Goal: Task Accomplishment & Management: Use online tool/utility

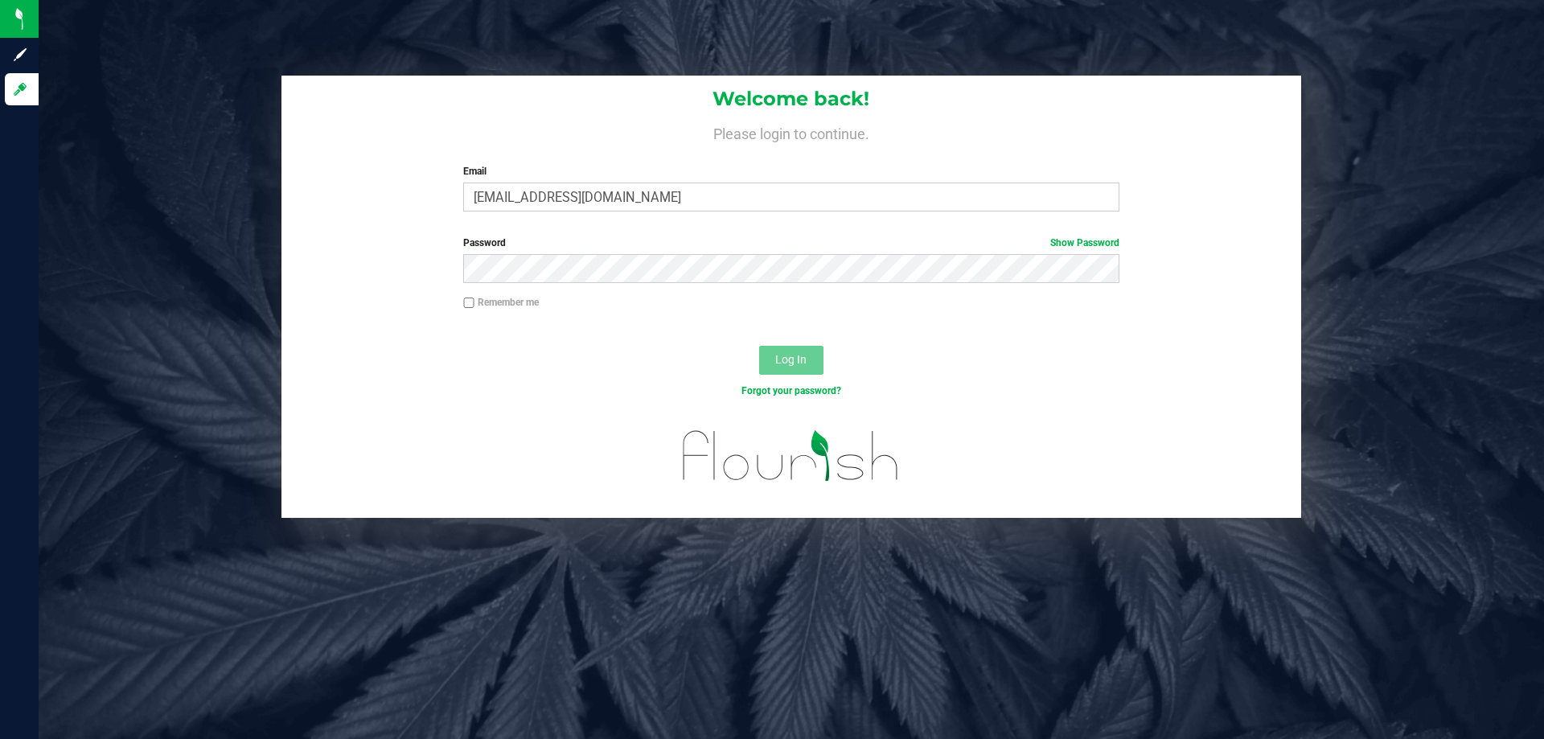
type input "[EMAIL_ADDRESS][DOMAIN_NAME]"
click at [759, 346] on button "Log In" at bounding box center [791, 360] width 64 height 29
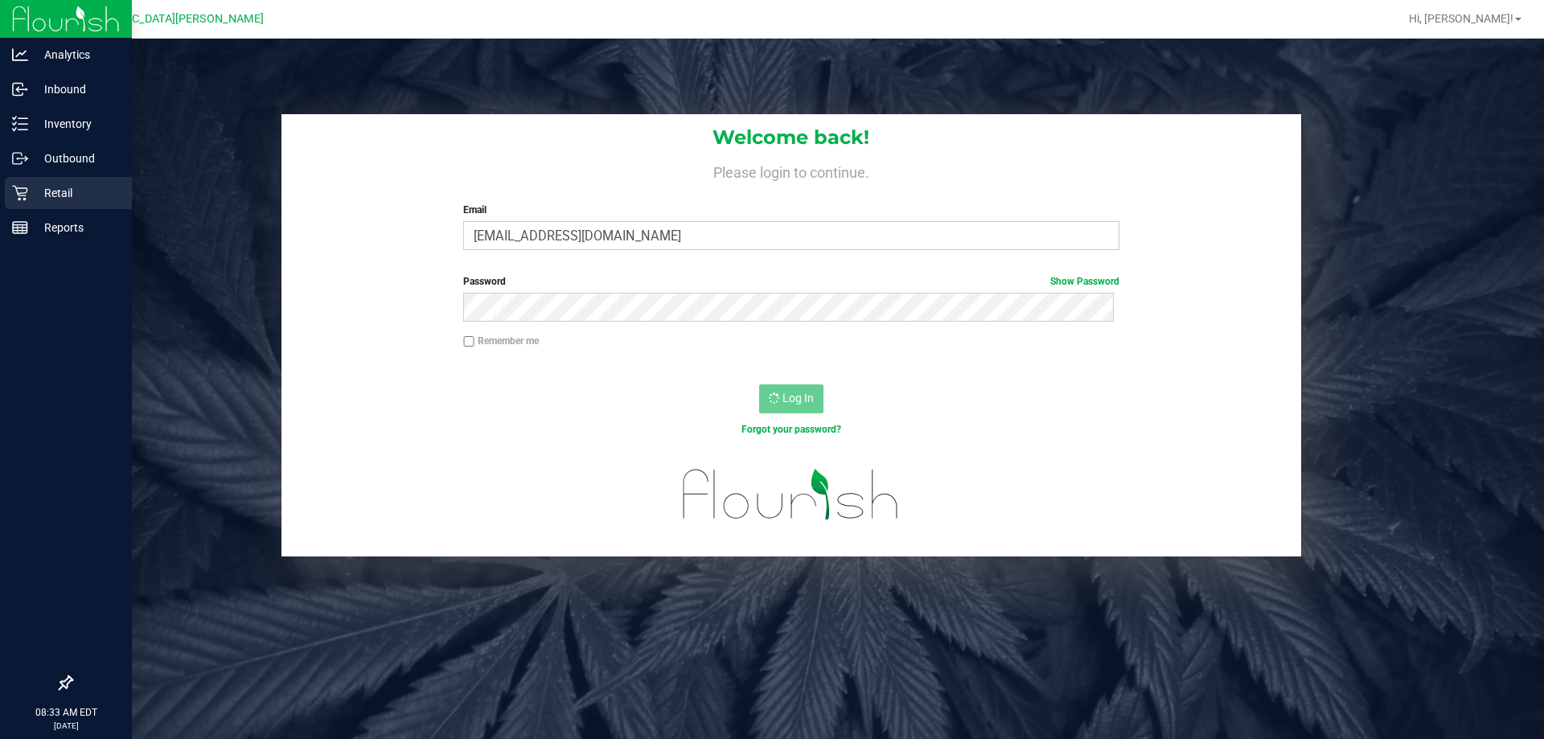
click at [60, 202] on p "Retail" at bounding box center [76, 192] width 97 height 19
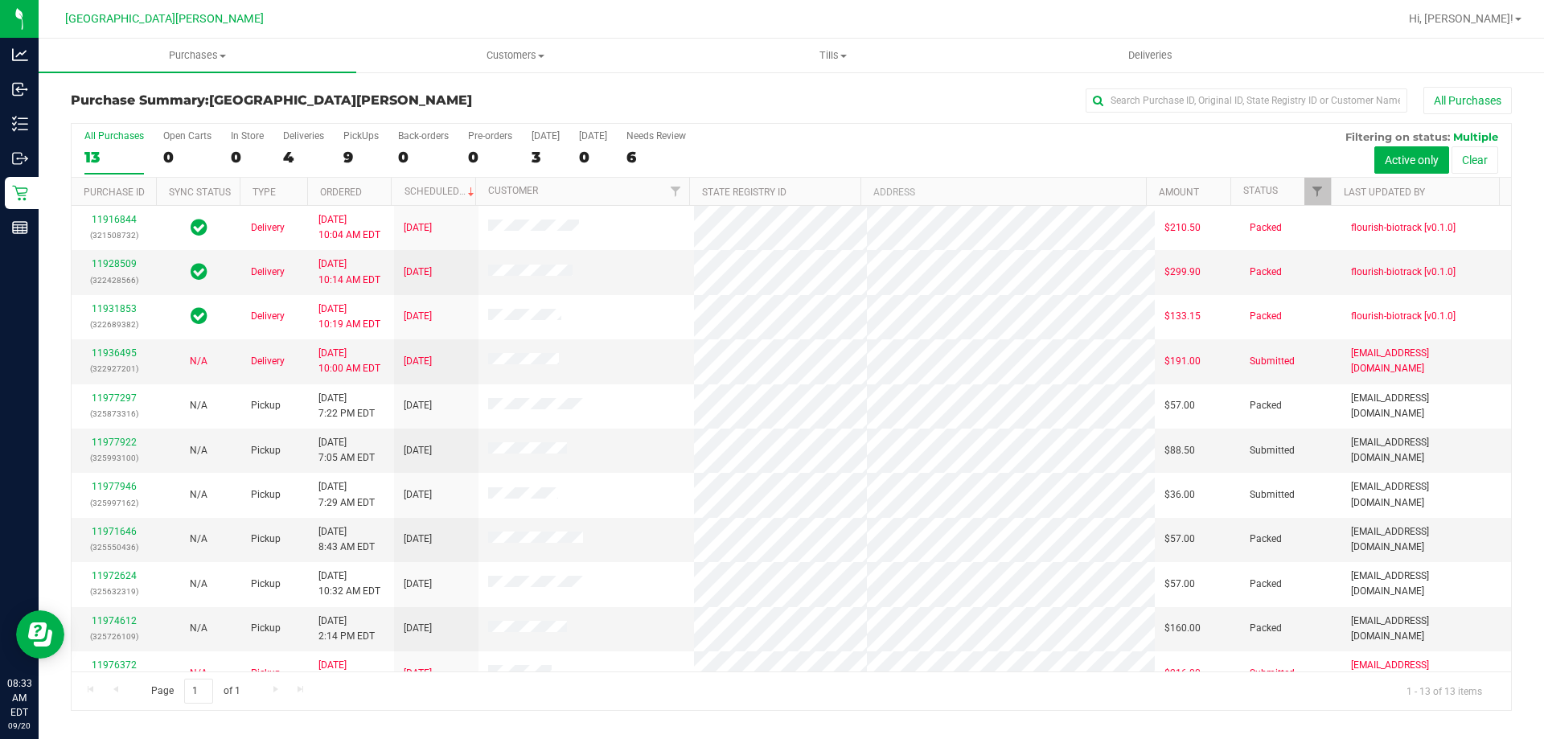
click at [343, 128] on div "All Purchases 13 Open Carts 0 In Store 0 Deliveries 4 PickUps 9 Back-orders 0 P…" at bounding box center [792, 130] width 1440 height 13
click at [350, 135] on div "PickUps" at bounding box center [360, 135] width 35 height 11
click at [0, 0] on input "PickUps 9" at bounding box center [0, 0] width 0 height 0
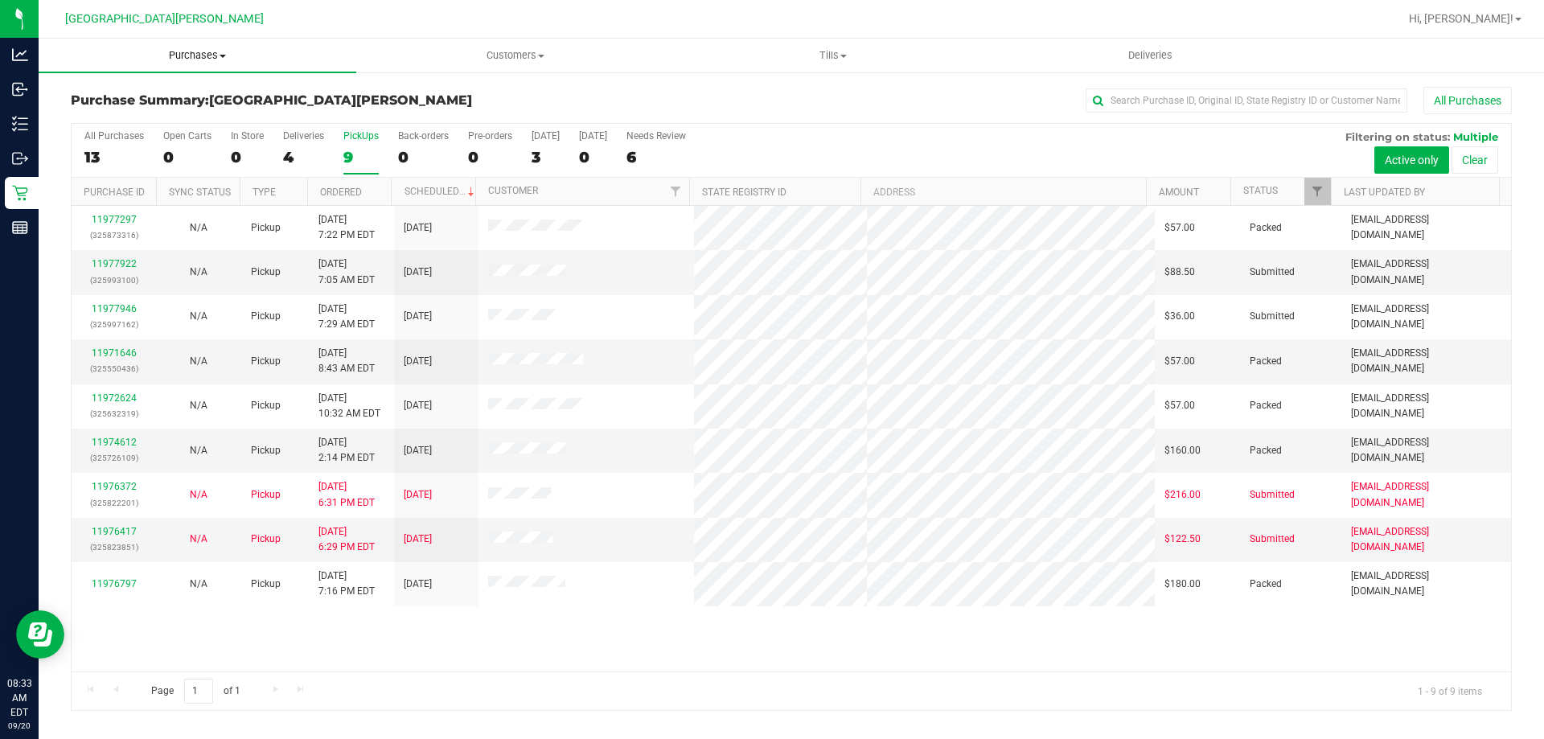
click at [217, 56] on span "Purchases" at bounding box center [198, 55] width 318 height 14
click at [113, 113] on span "Fulfillment" at bounding box center [89, 116] width 100 height 14
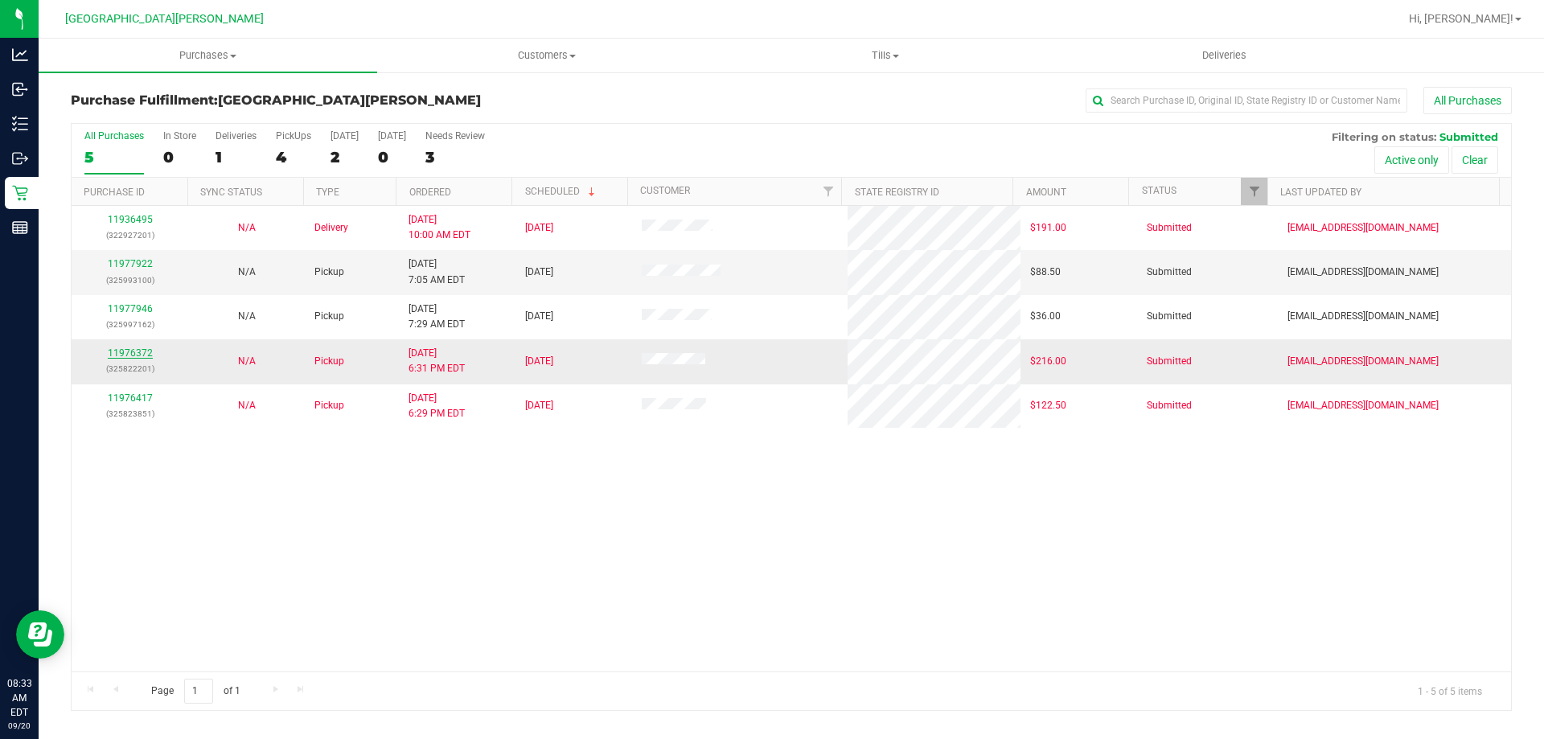
click at [126, 354] on link "11976372" at bounding box center [130, 353] width 45 height 11
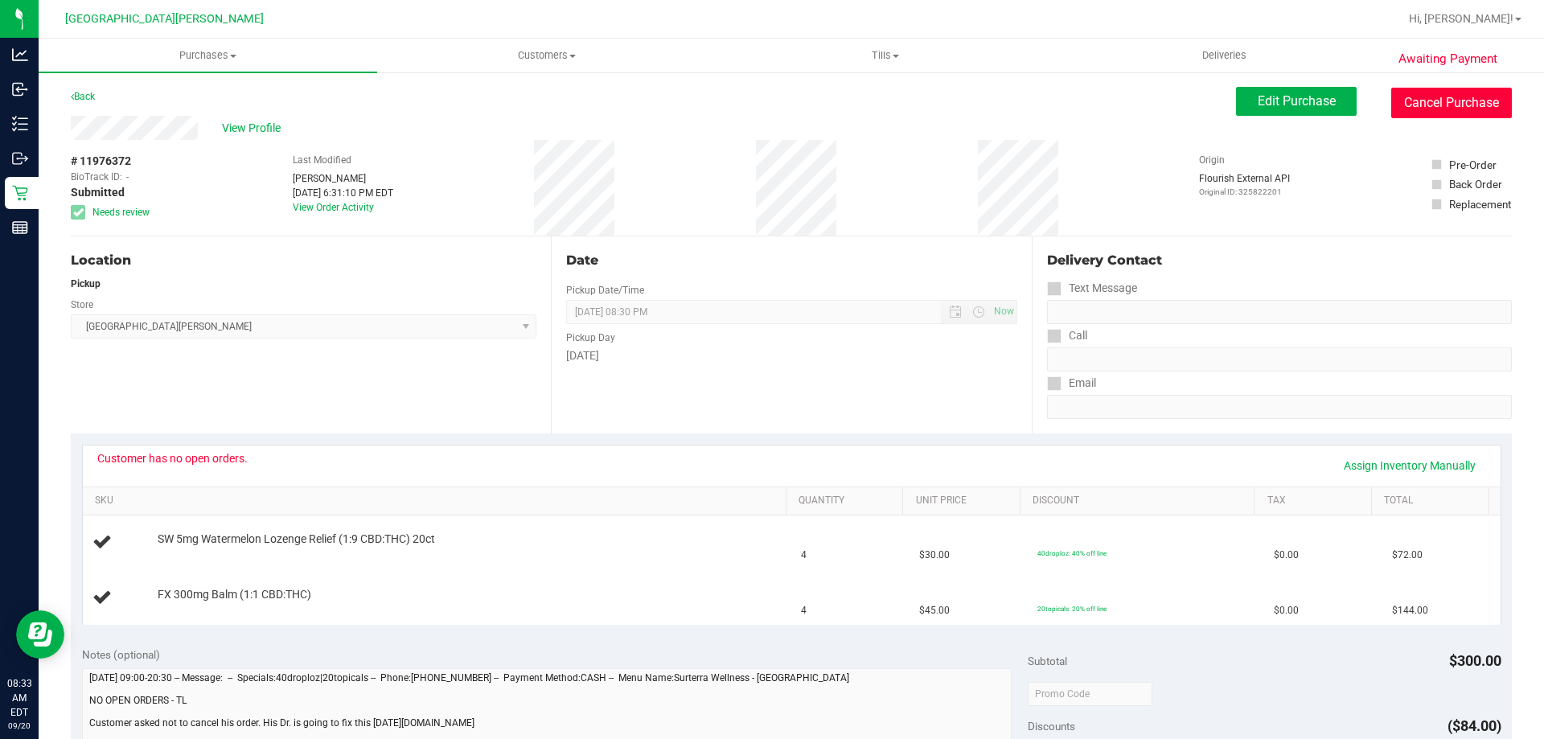
click at [1414, 104] on button "Cancel Purchase" at bounding box center [1452, 103] width 121 height 31
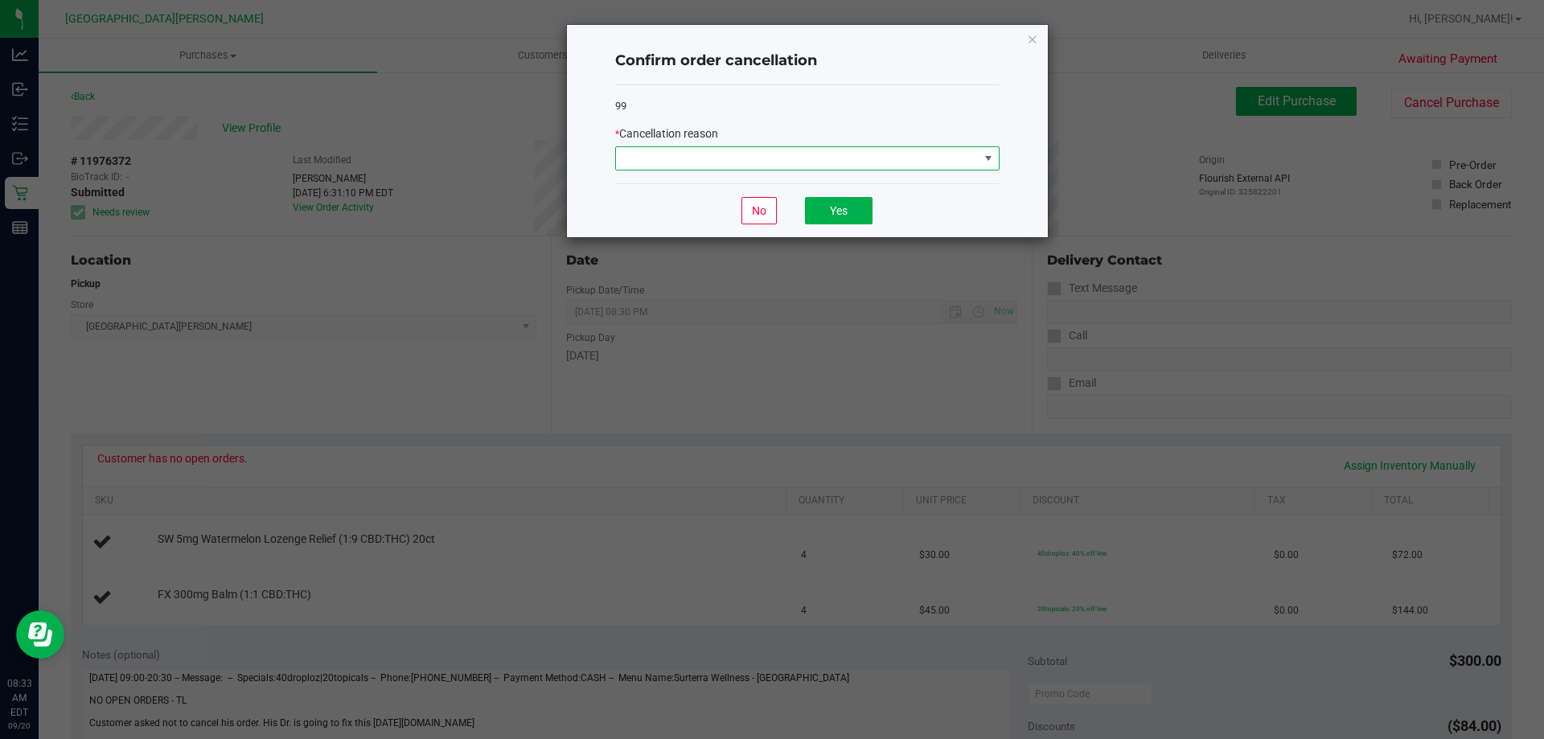
click at [775, 151] on span at bounding box center [797, 158] width 363 height 23
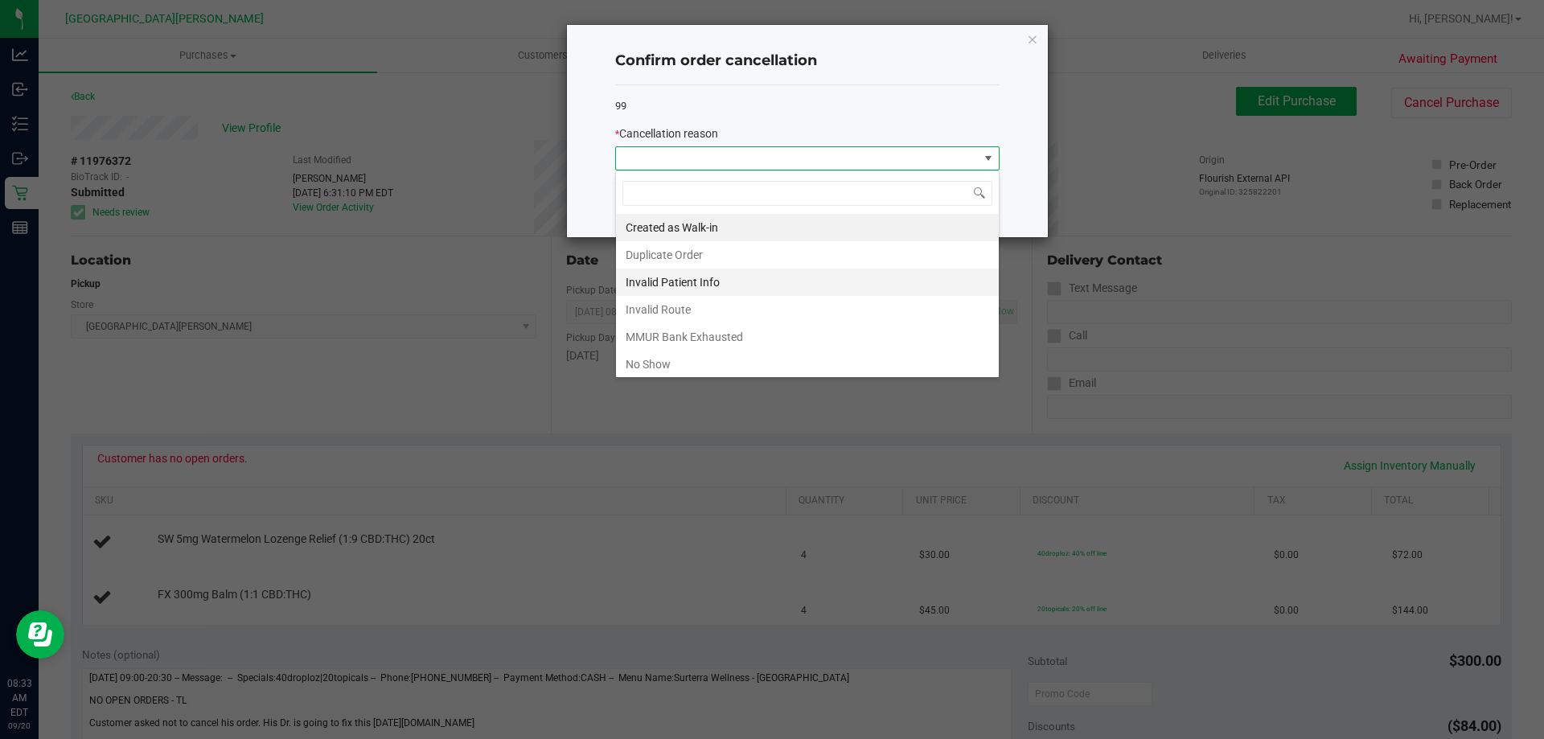
scroll to position [24, 385]
click at [683, 361] on li "No Show" at bounding box center [807, 364] width 383 height 27
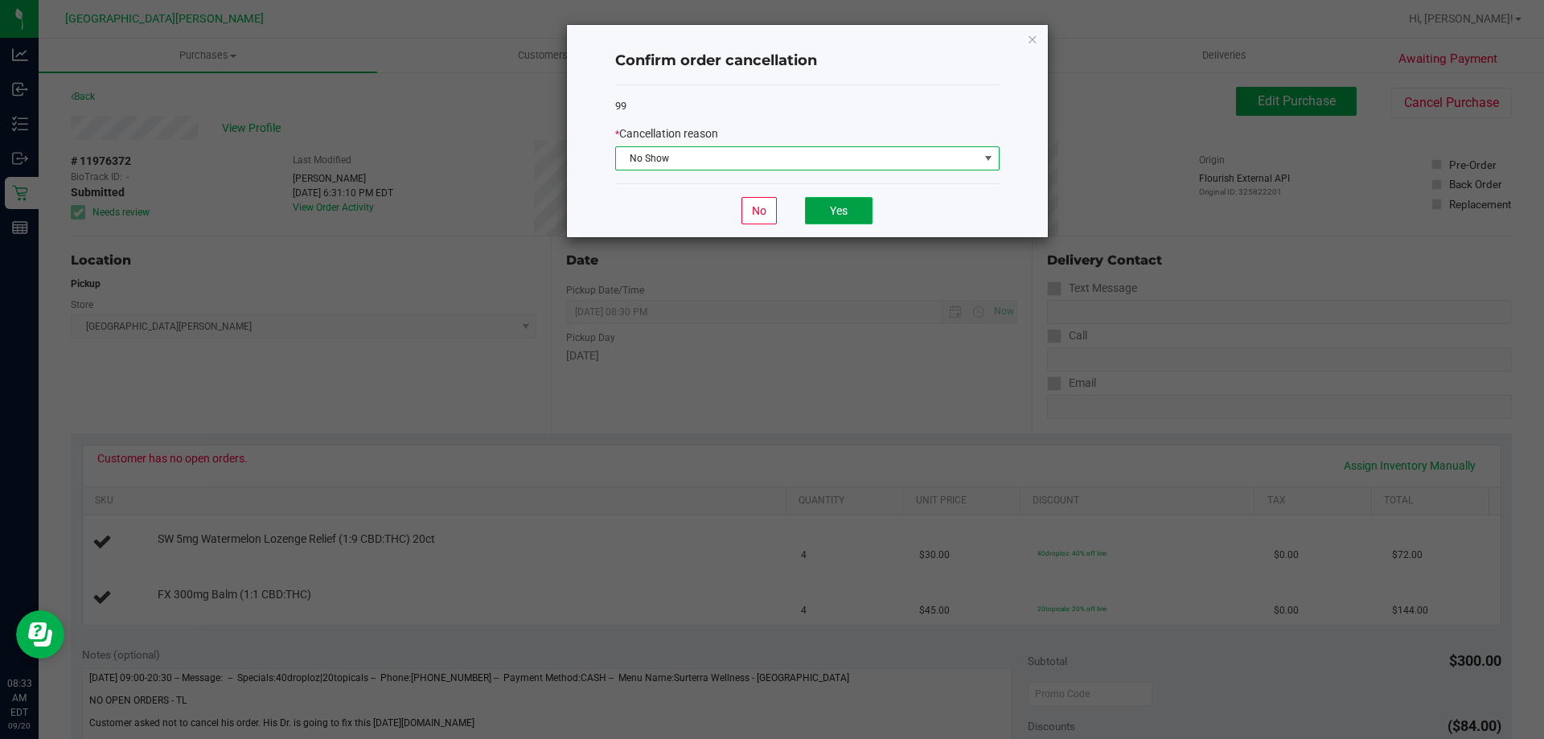
click at [827, 204] on button "Yes" at bounding box center [839, 210] width 68 height 27
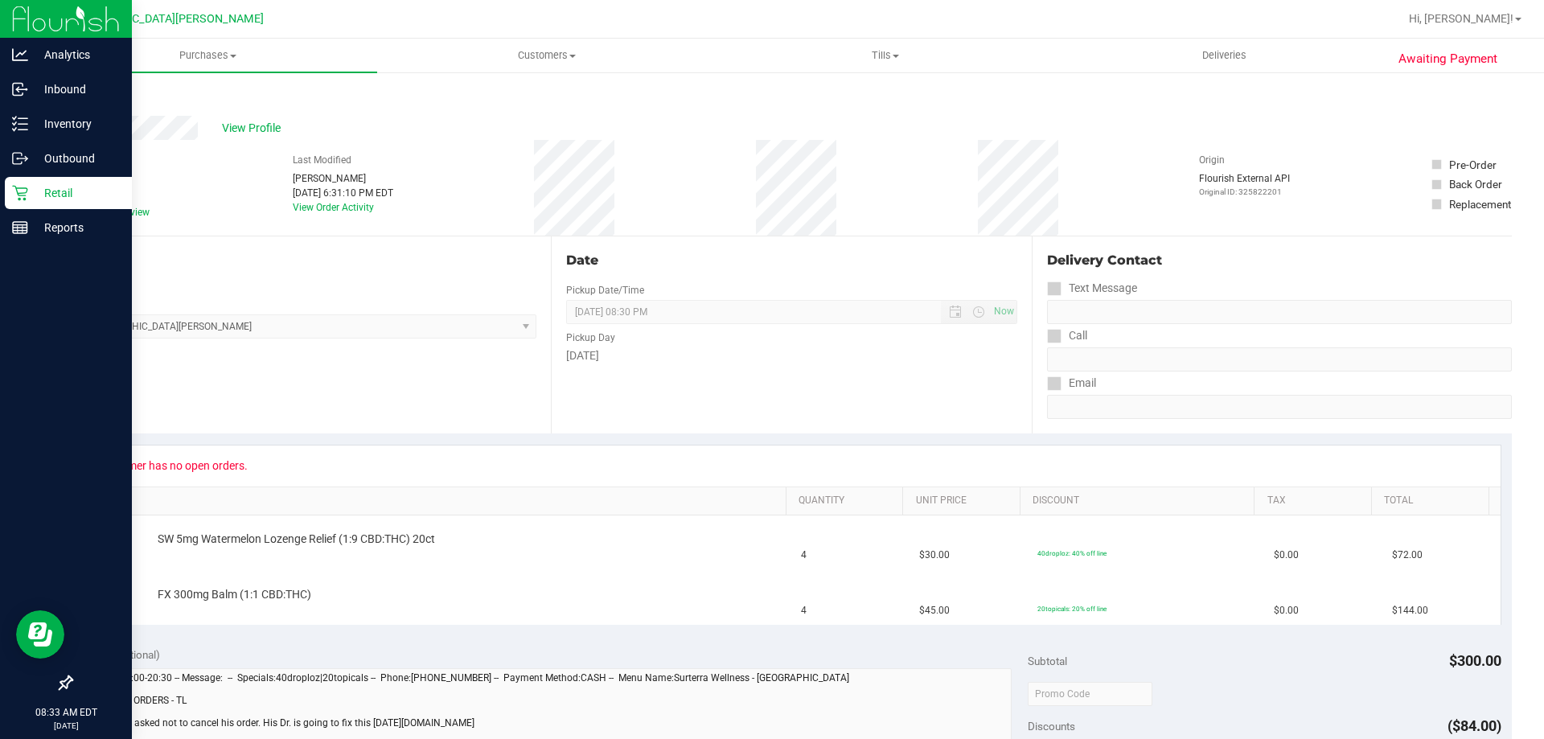
click at [12, 196] on icon at bounding box center [20, 193] width 16 height 16
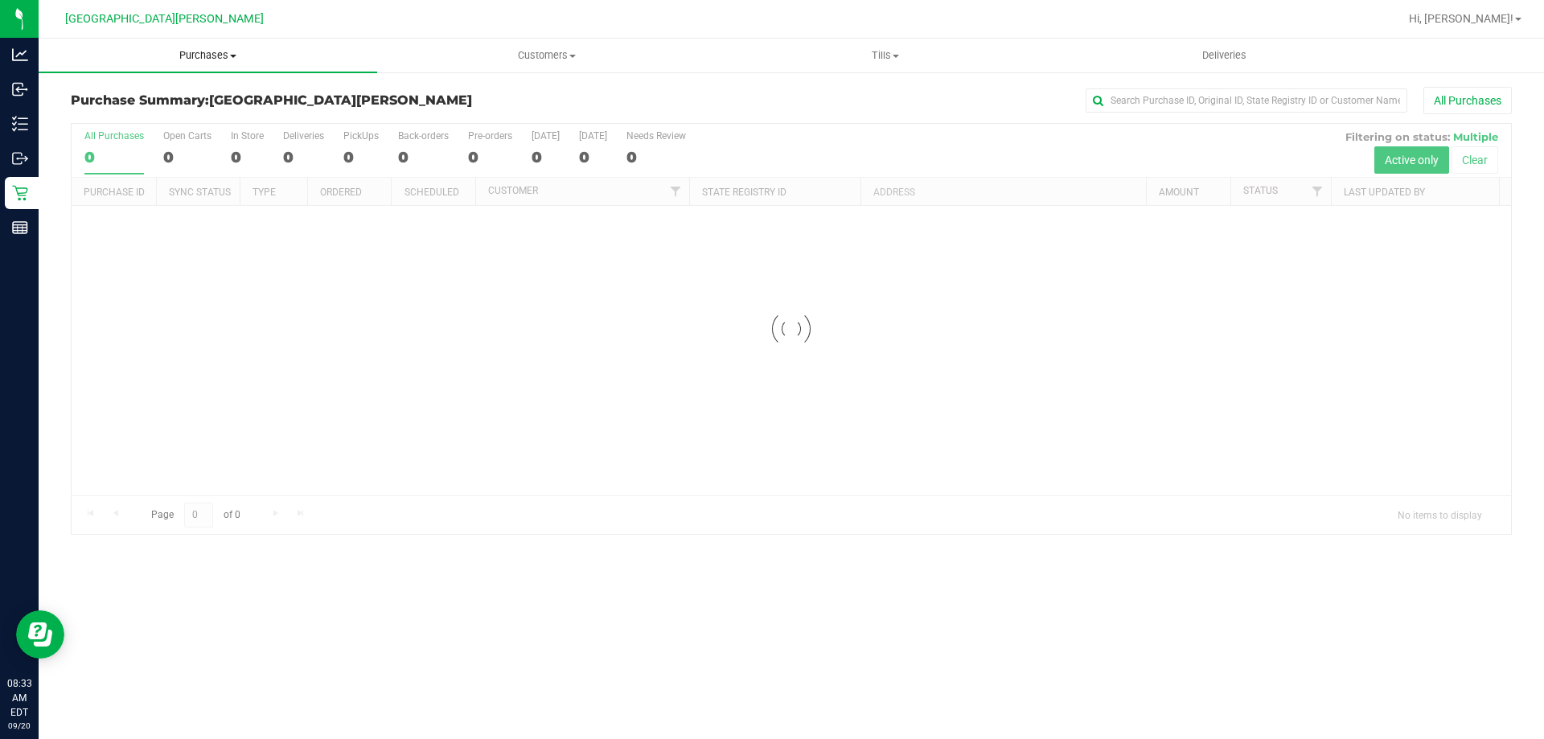
click at [212, 41] on uib-tab-heading "Purchases Summary of purchases Fulfillment All purchases" at bounding box center [208, 56] width 339 height 34
click at [121, 112] on span "Fulfillment" at bounding box center [89, 116] width 100 height 14
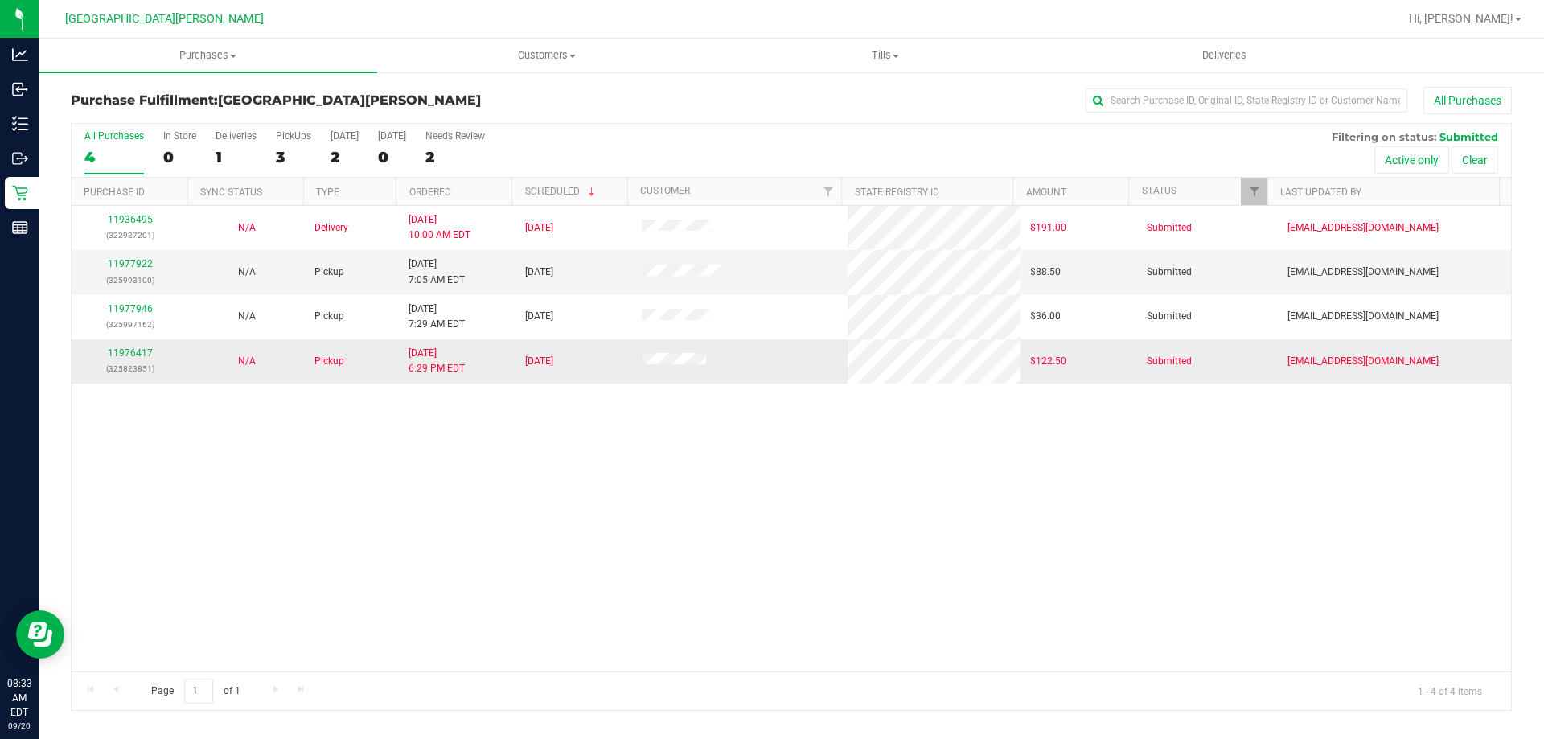
click at [130, 361] on p "(325823851)" at bounding box center [129, 368] width 97 height 15
click at [129, 352] on link "11976417" at bounding box center [130, 353] width 45 height 11
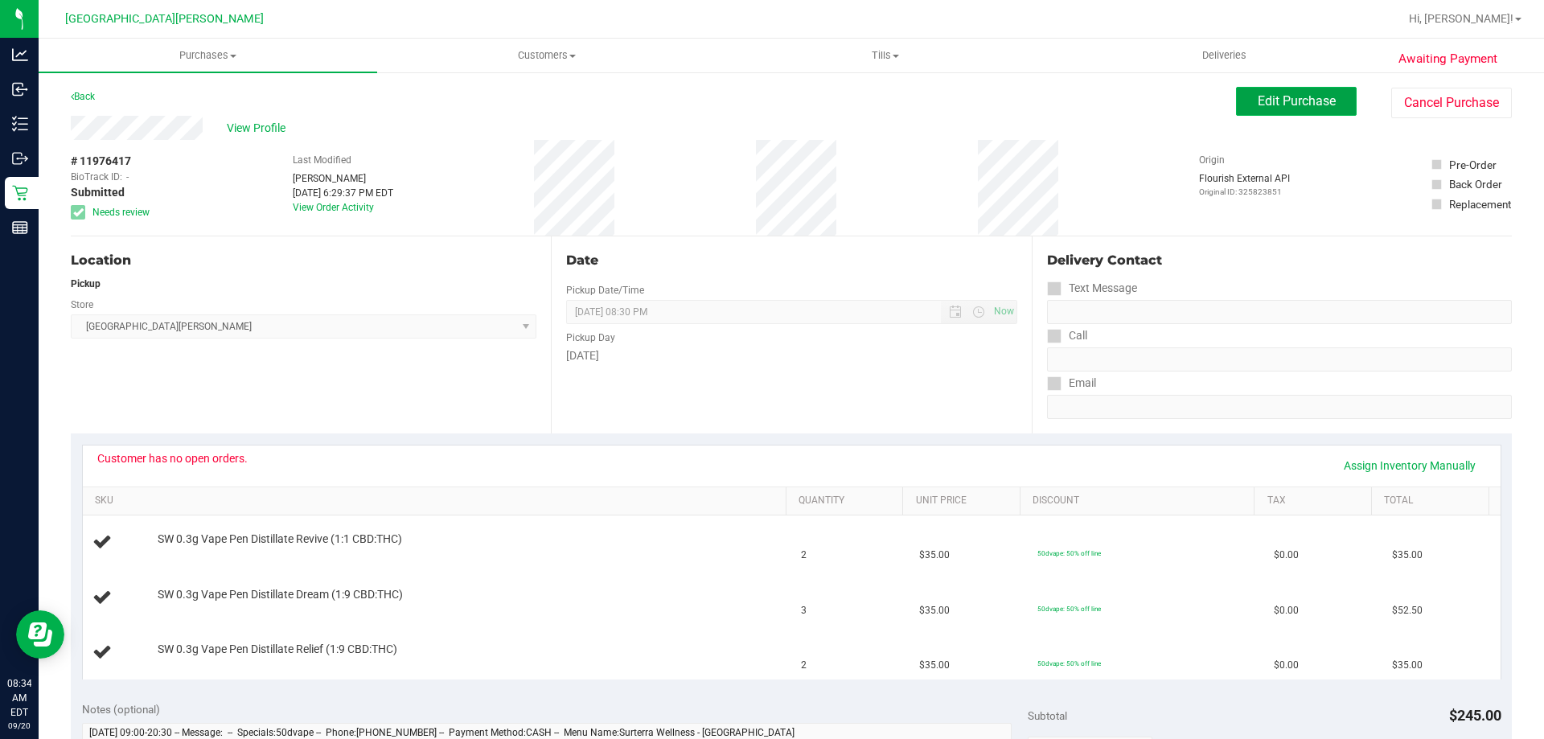
click at [1272, 98] on span "Edit Purchase" at bounding box center [1297, 100] width 78 height 15
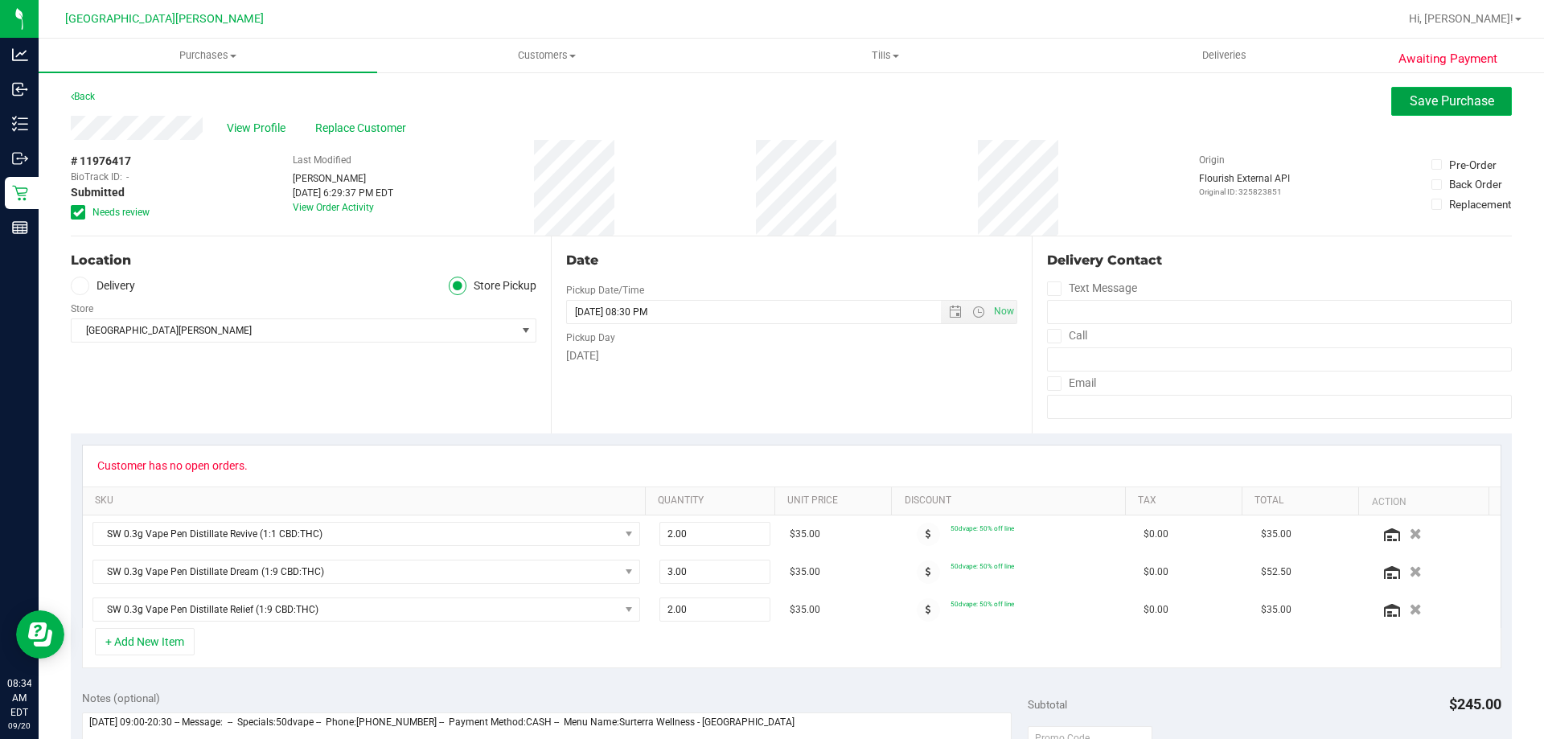
click at [1410, 105] on span "Save Purchase" at bounding box center [1452, 100] width 84 height 15
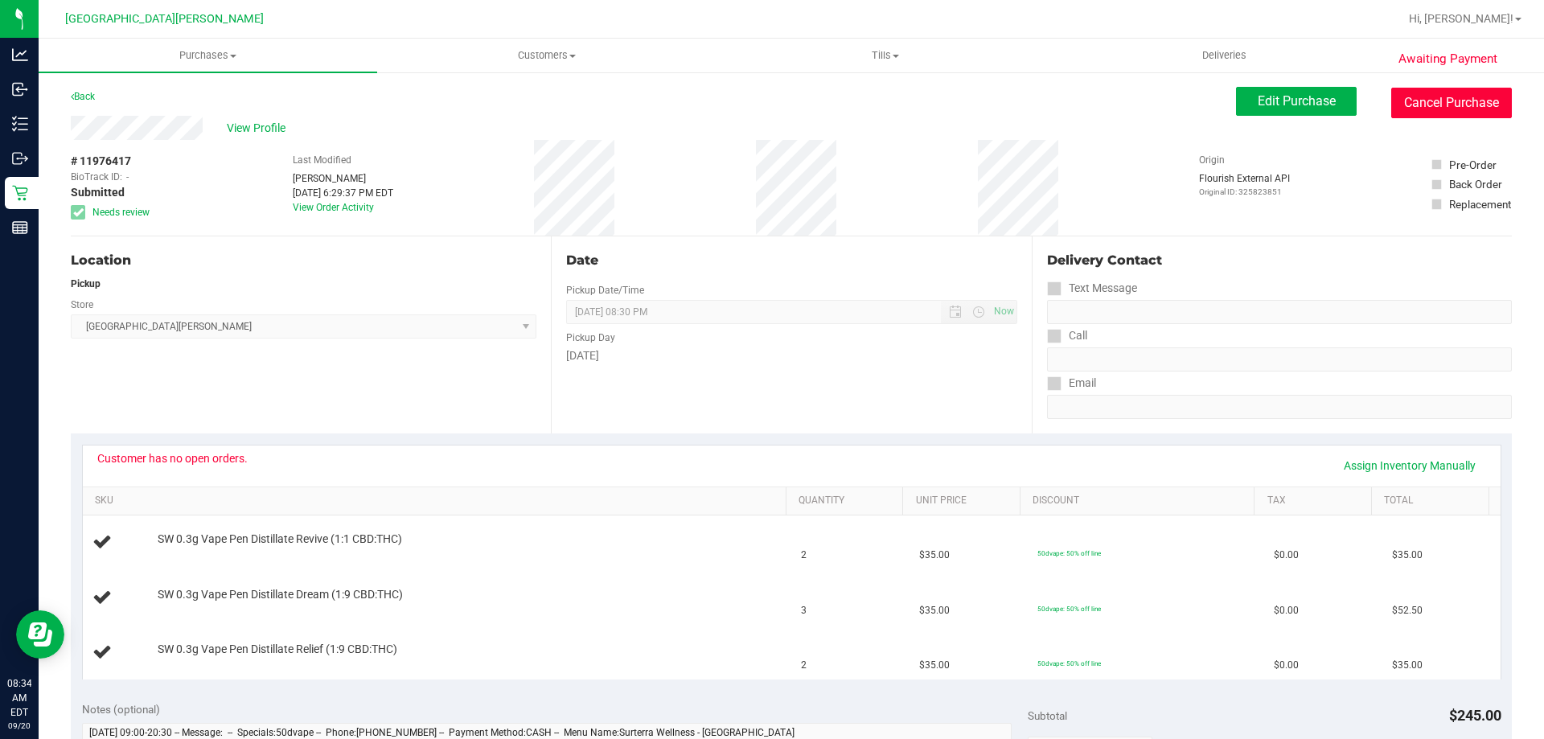
click at [1448, 105] on button "Cancel Purchase" at bounding box center [1452, 103] width 121 height 31
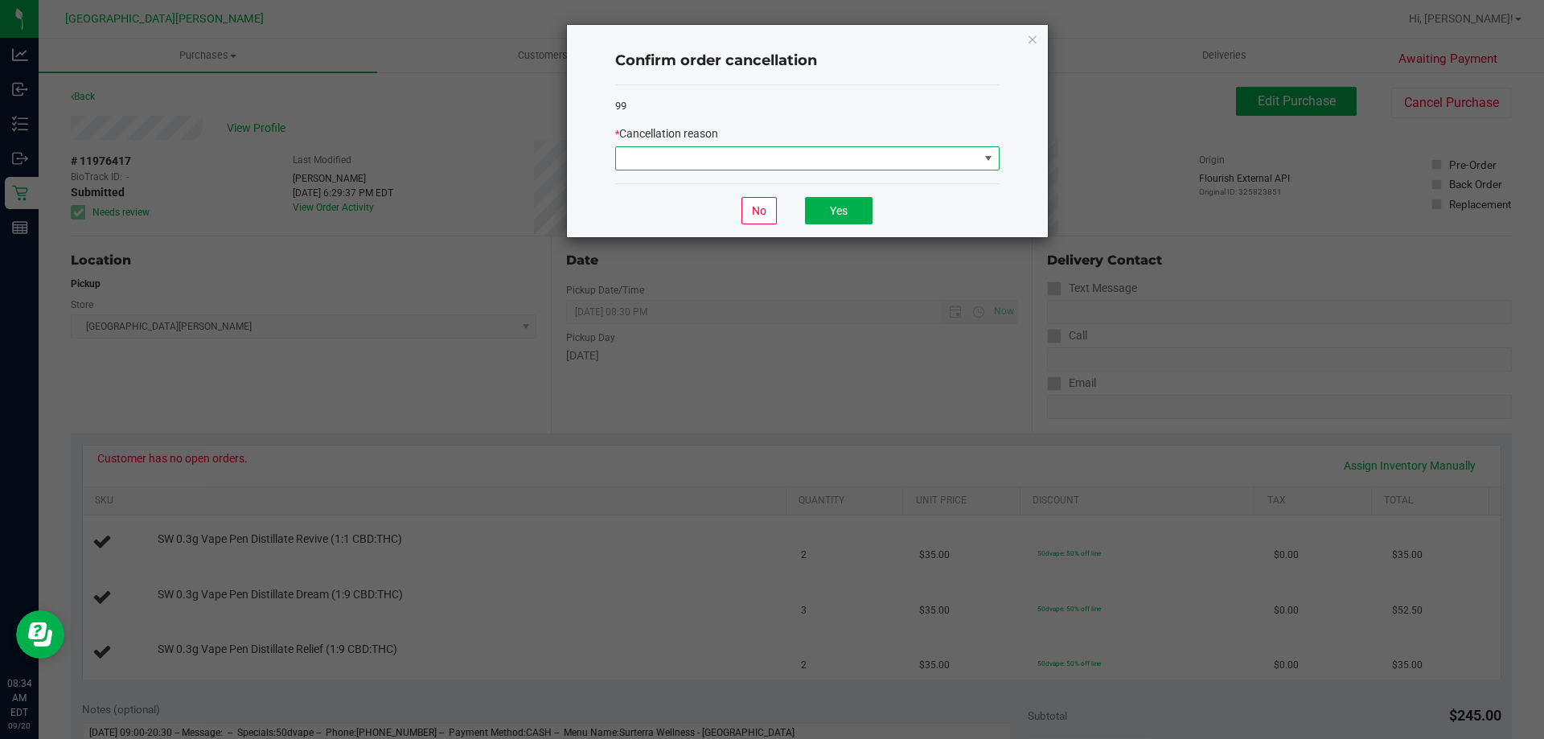
click at [845, 151] on span at bounding box center [797, 158] width 363 height 23
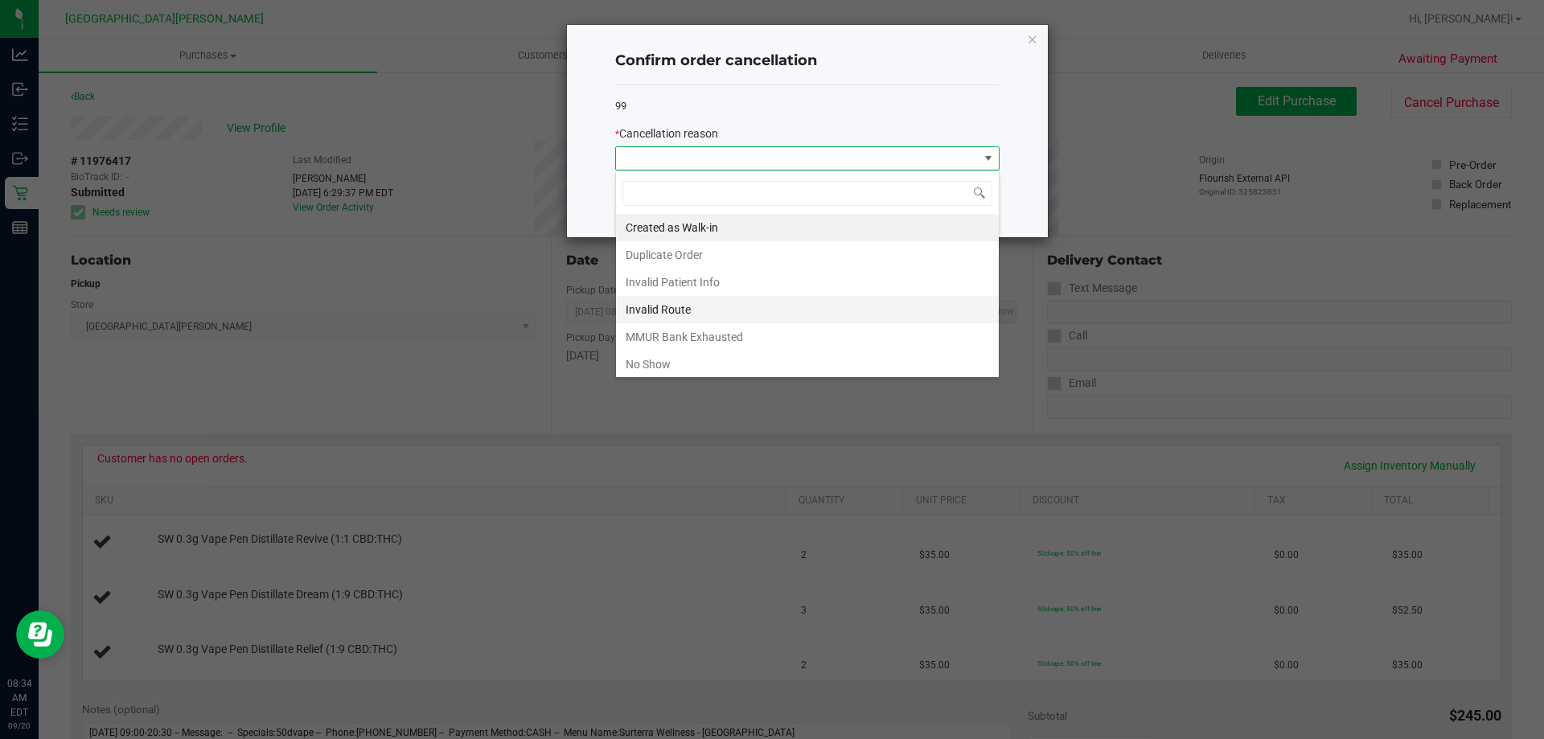
scroll to position [24, 385]
click at [676, 363] on li "No Show" at bounding box center [807, 364] width 383 height 27
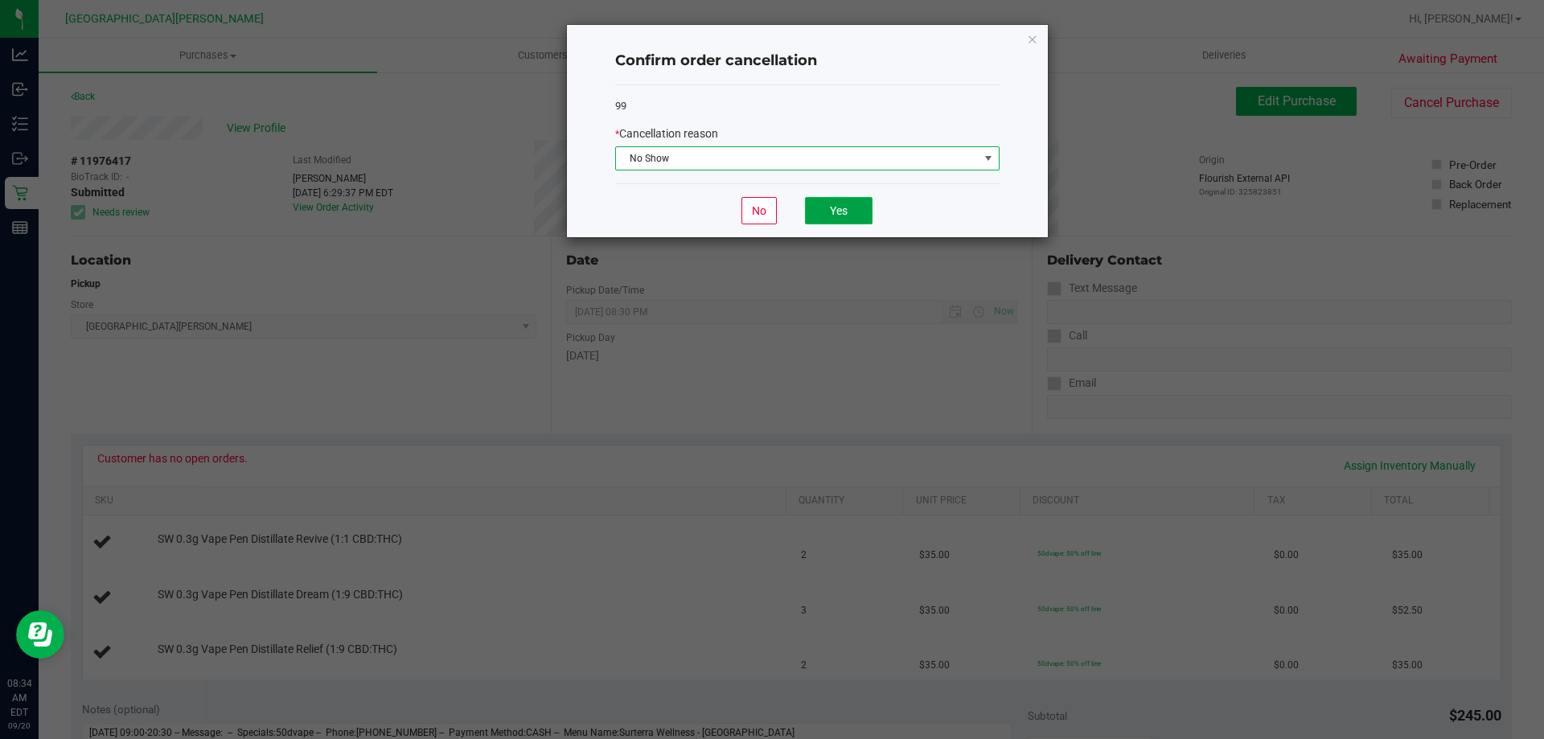
click at [857, 200] on button "Yes" at bounding box center [839, 210] width 68 height 27
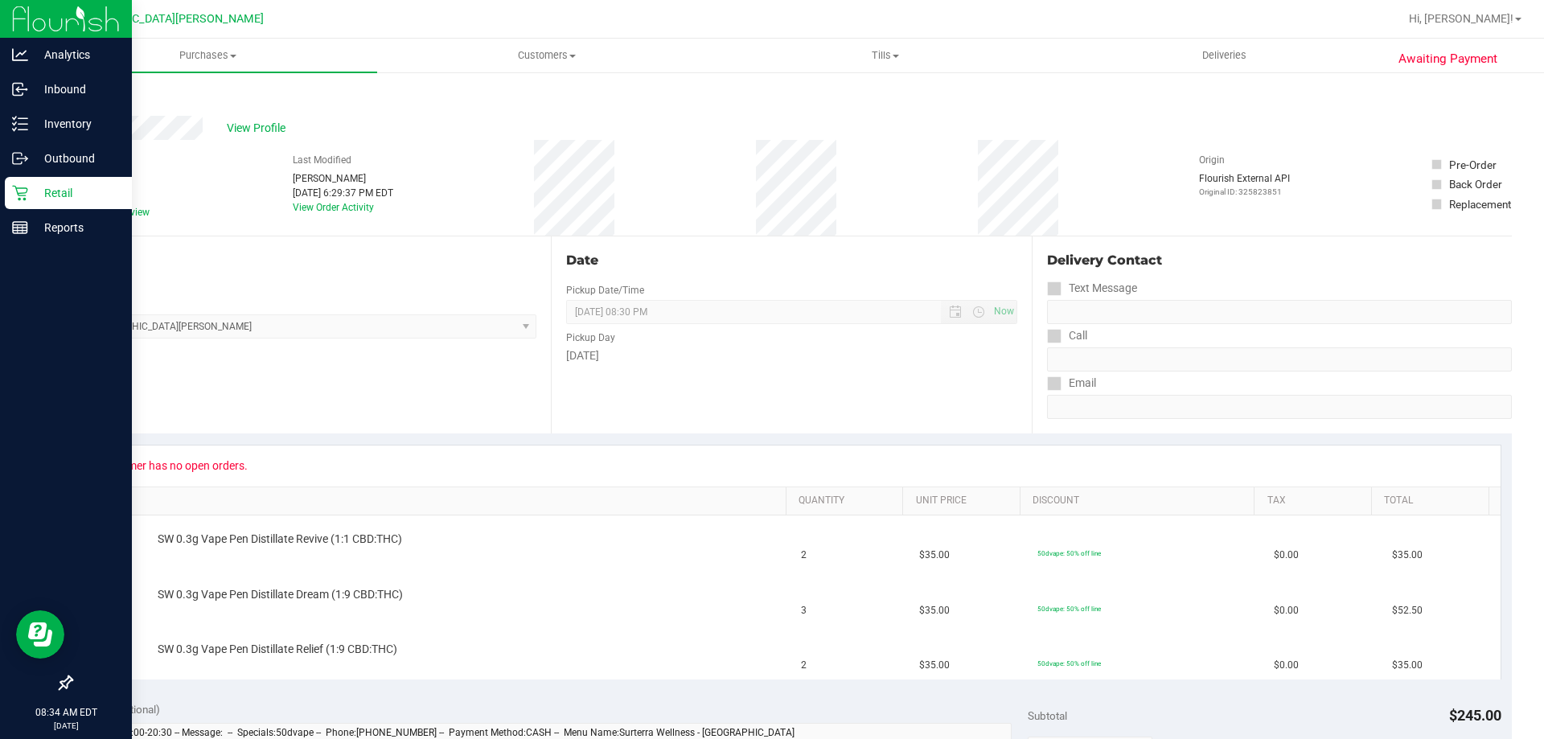
click at [51, 189] on p "Retail" at bounding box center [76, 192] width 97 height 19
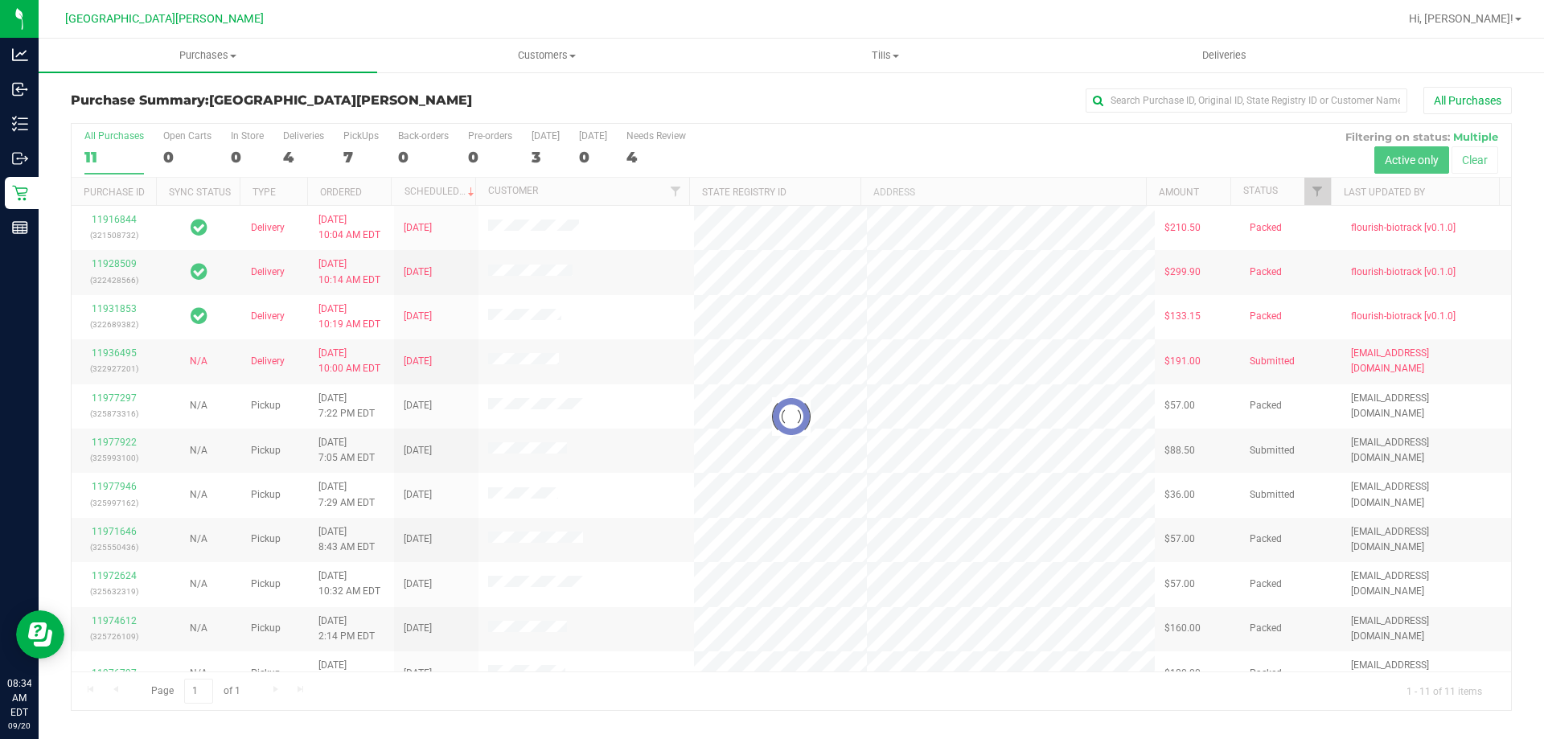
click at [357, 134] on div at bounding box center [792, 417] width 1440 height 586
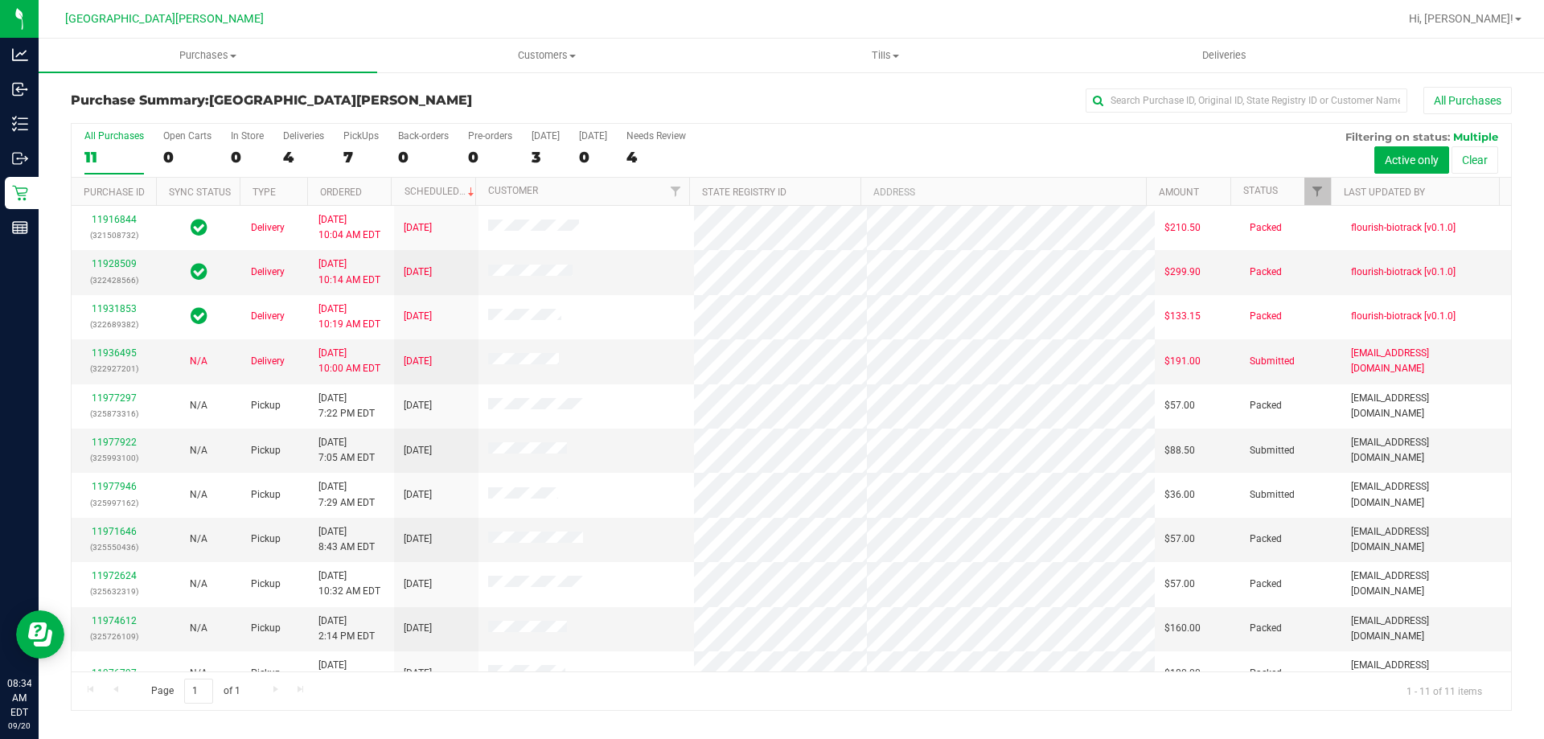
click at [357, 134] on div "PickUps" at bounding box center [360, 135] width 35 height 11
click at [0, 0] on input "PickUps 7" at bounding box center [0, 0] width 0 height 0
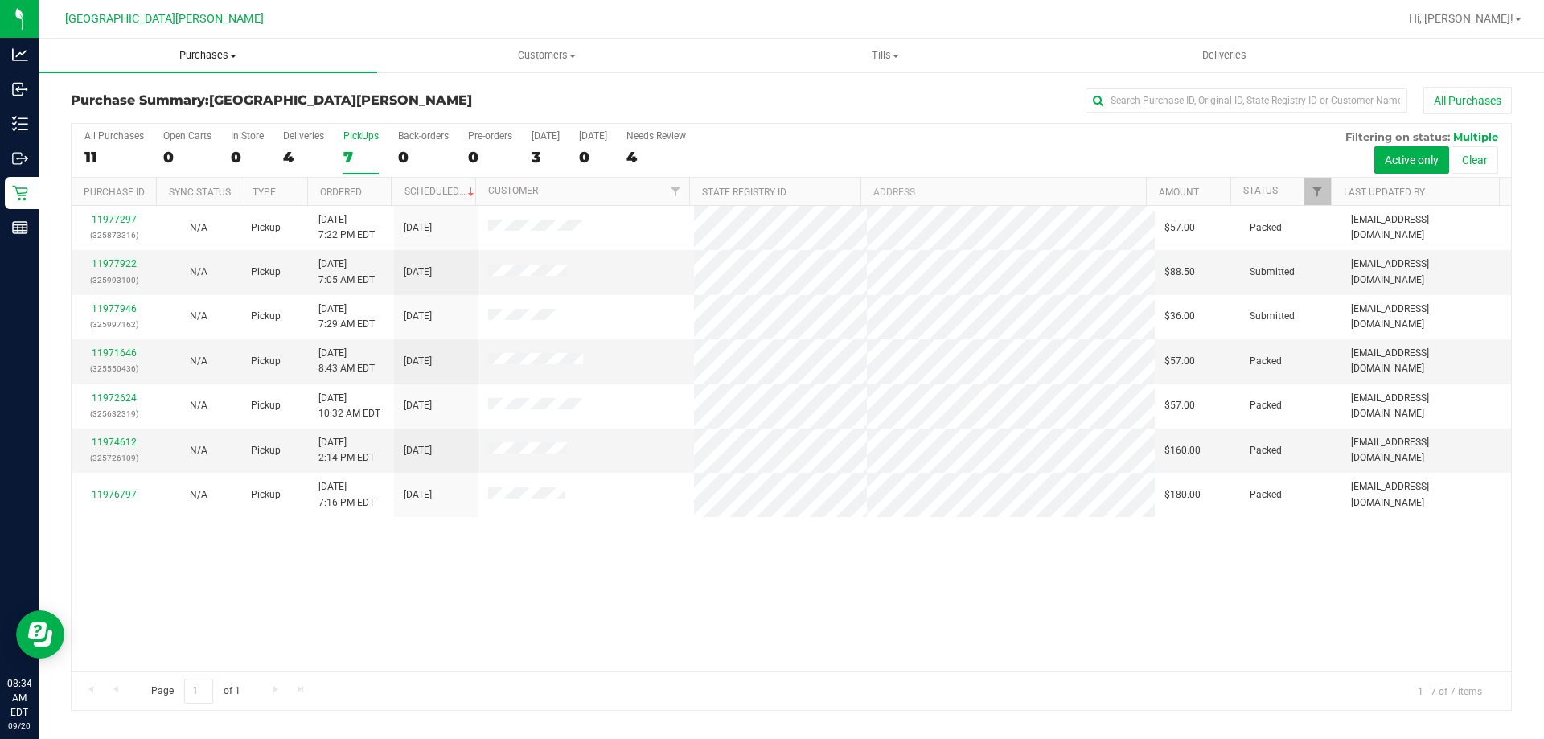
click at [224, 56] on span "Purchases" at bounding box center [208, 55] width 339 height 14
click at [130, 113] on span "Fulfillment" at bounding box center [89, 116] width 100 height 14
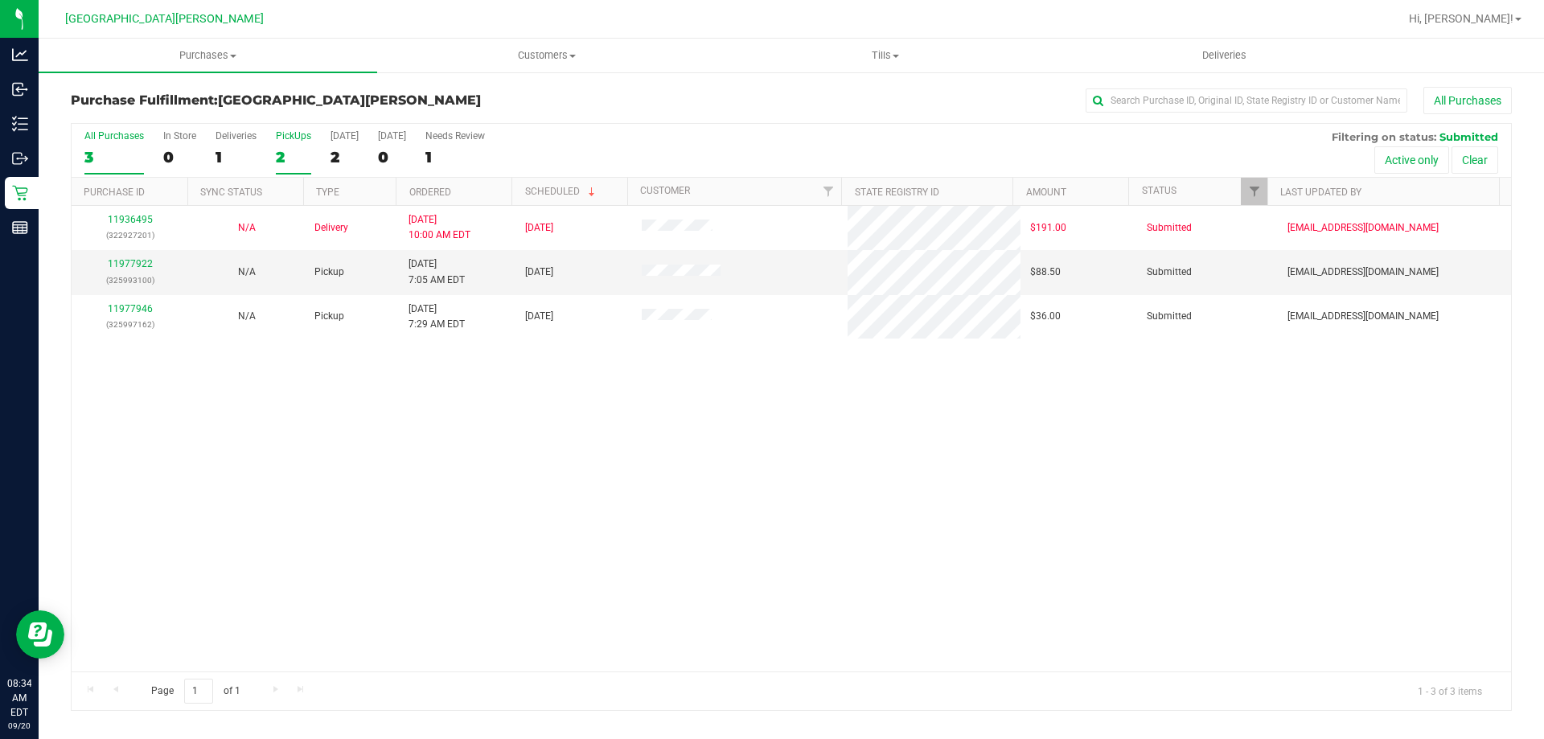
click at [276, 166] on div "2" at bounding box center [293, 157] width 35 height 19
click at [0, 0] on input "PickUps 2" at bounding box center [0, 0] width 0 height 0
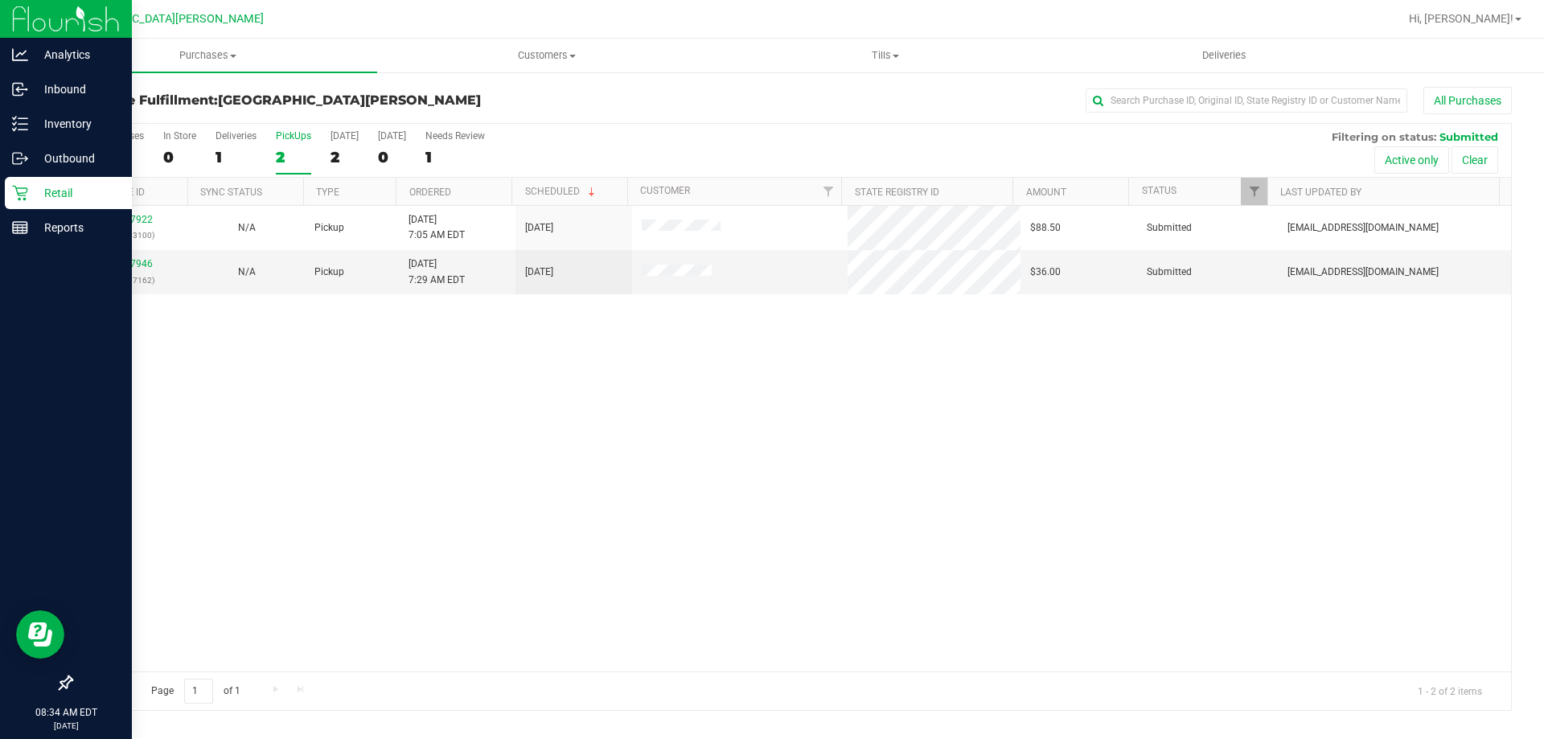
click at [22, 195] on icon at bounding box center [20, 193] width 16 height 16
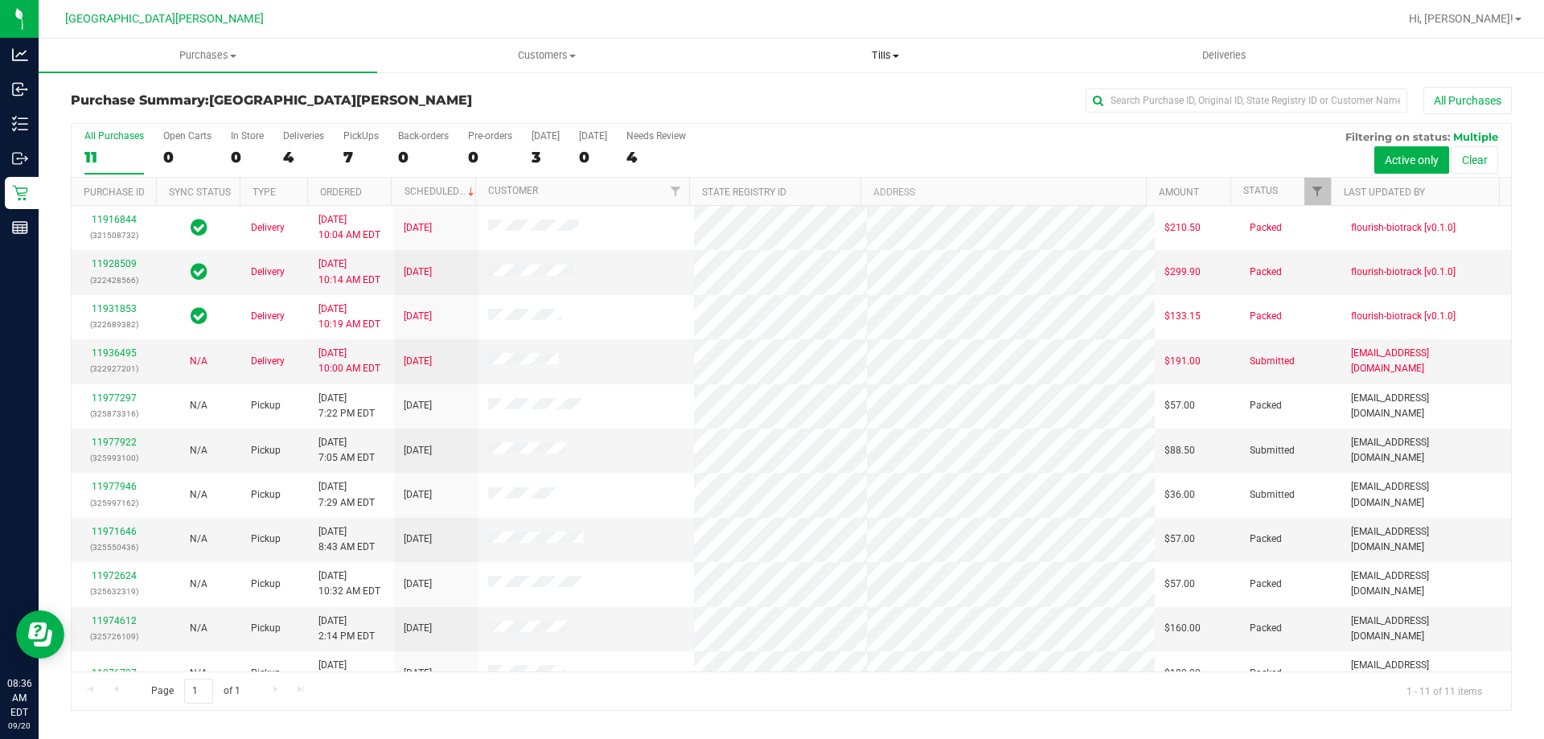
click at [897, 58] on span "Tills" at bounding box center [885, 55] width 337 height 14
click at [769, 101] on span "Manage tills" at bounding box center [770, 97] width 109 height 14
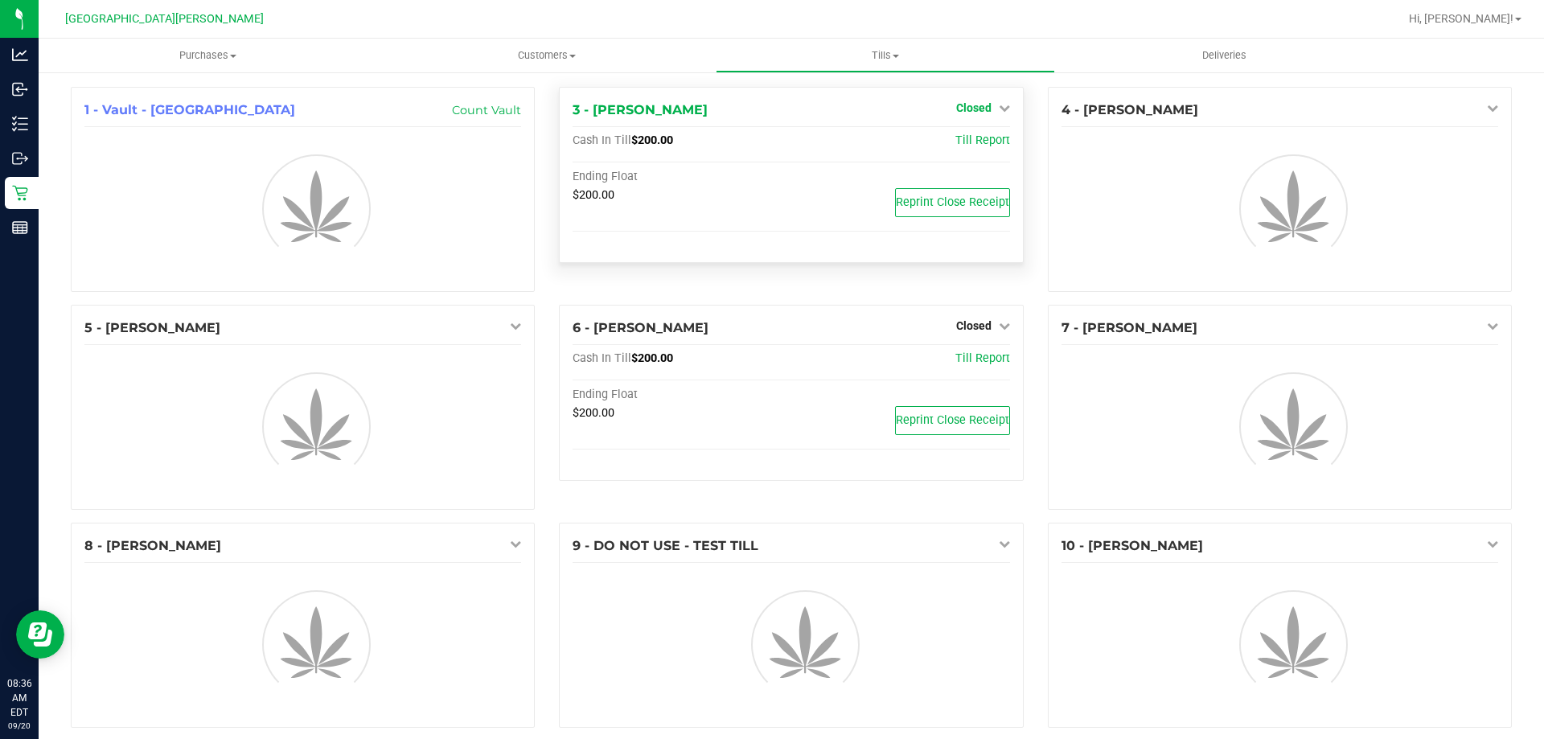
click at [979, 111] on span "Closed" at bounding box center [973, 107] width 35 height 13
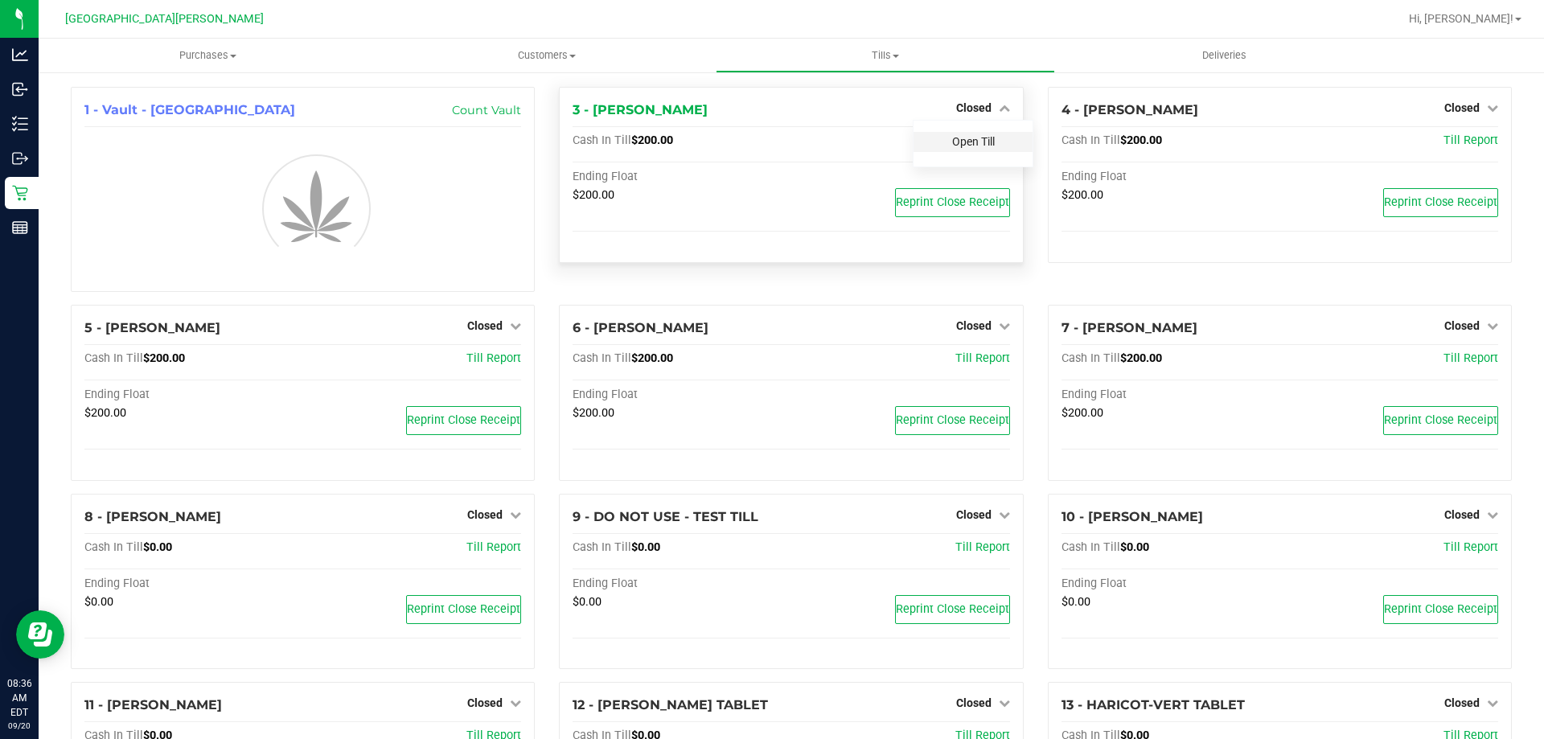
click at [970, 146] on link "Open Till" at bounding box center [973, 141] width 43 height 13
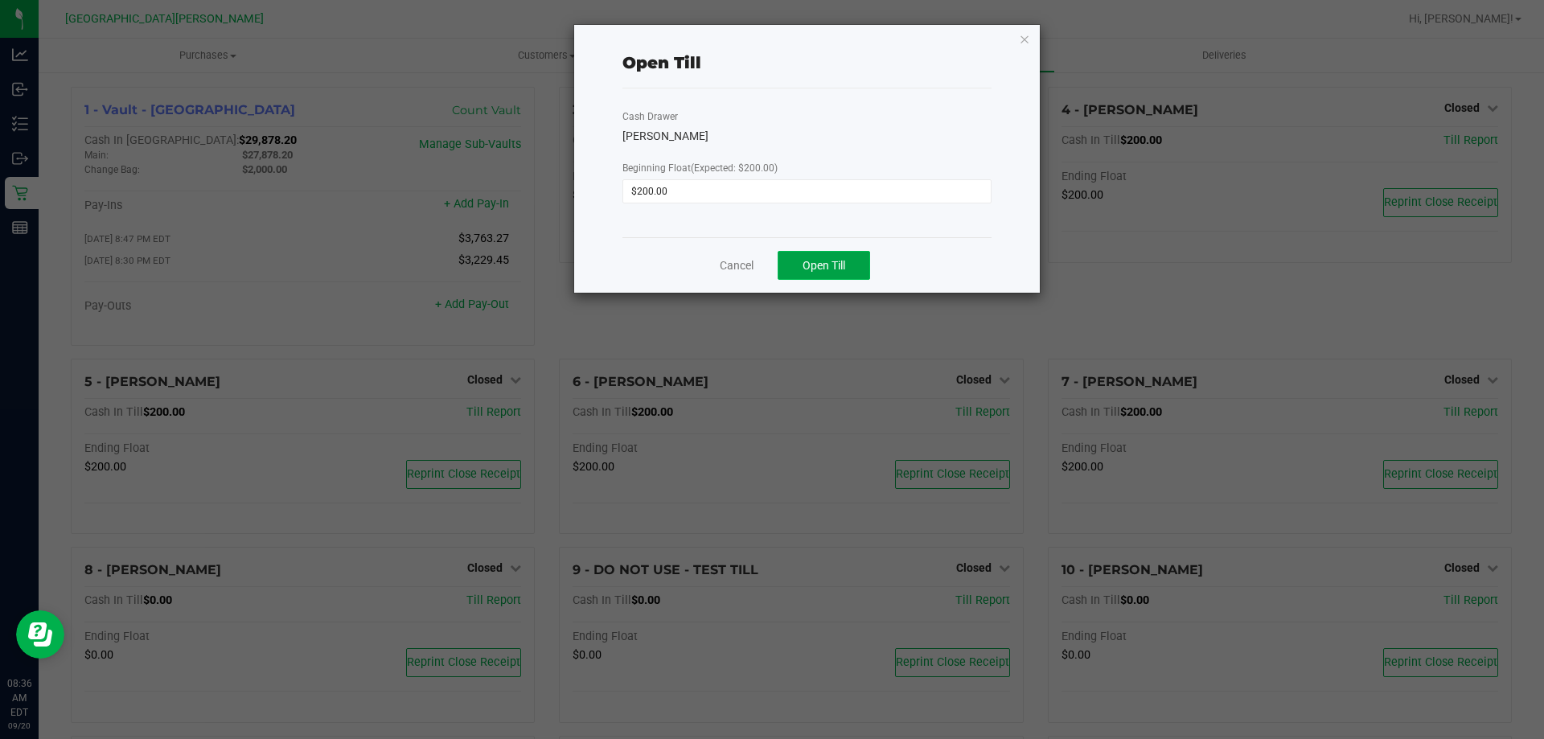
click at [828, 257] on button "Open Till" at bounding box center [824, 265] width 93 height 29
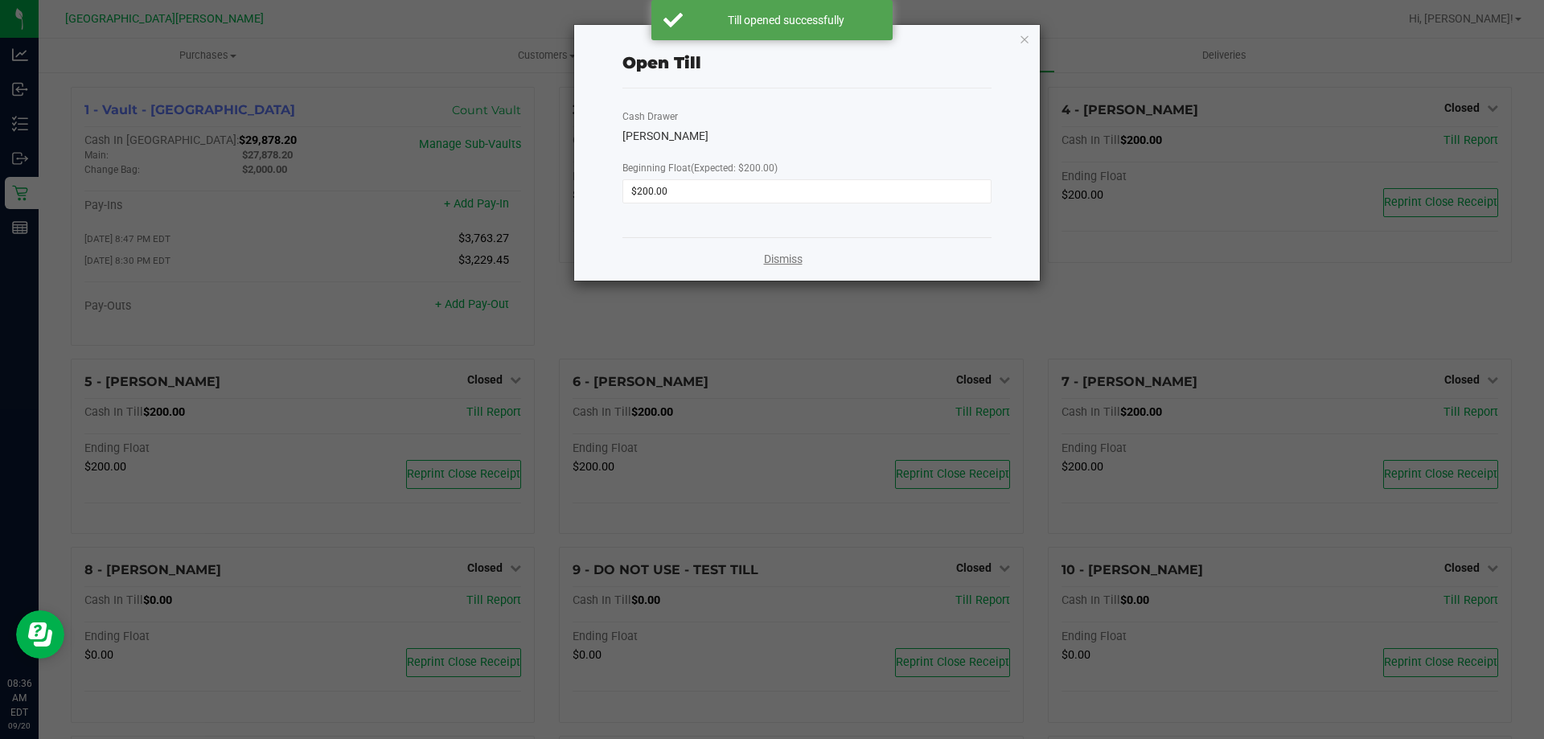
click at [792, 264] on link "Dismiss" at bounding box center [783, 259] width 39 height 17
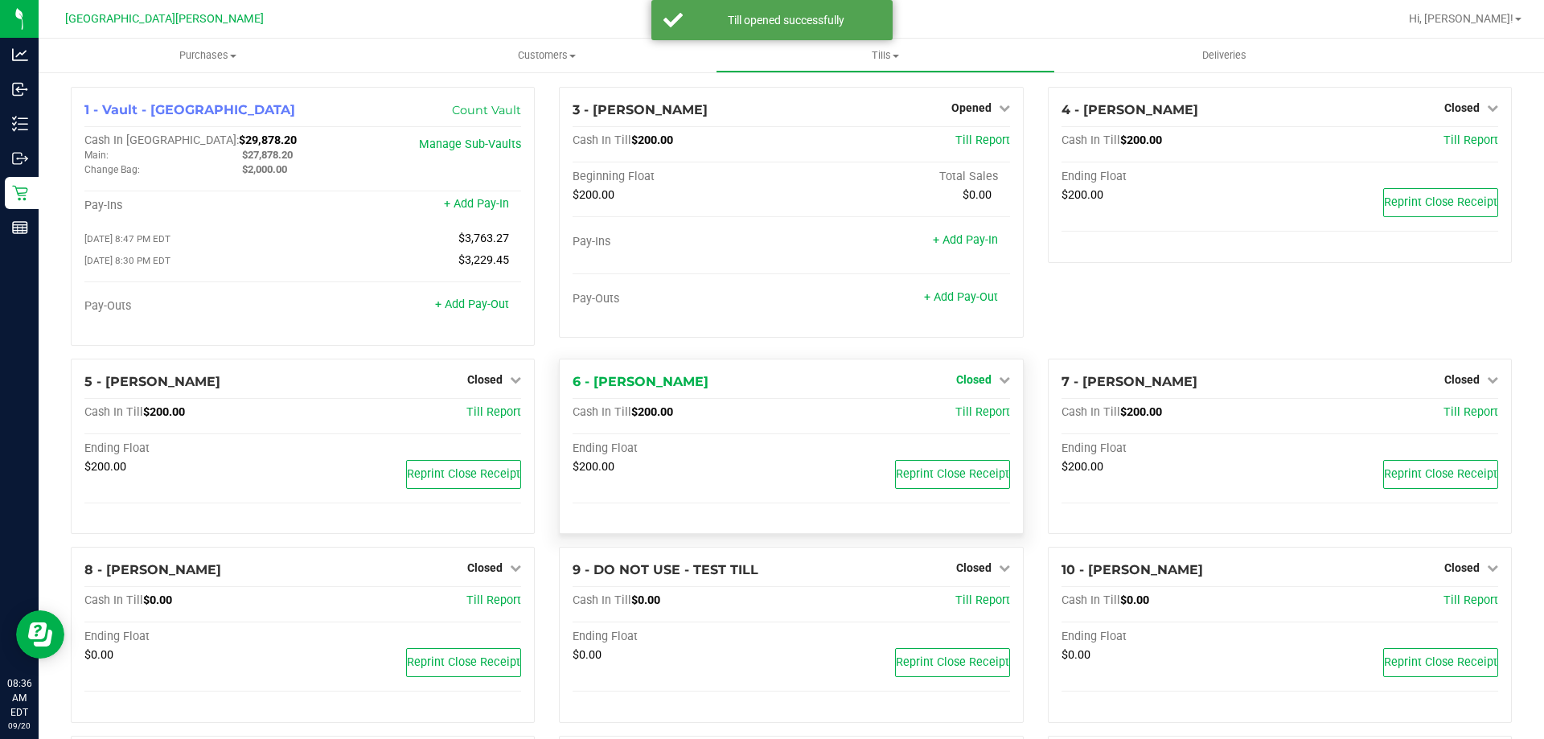
click at [965, 380] on span "Closed" at bounding box center [973, 379] width 35 height 13
click at [949, 423] on div "Open Till" at bounding box center [973, 413] width 119 height 20
click at [952, 411] on link "Open Till" at bounding box center [973, 412] width 43 height 13
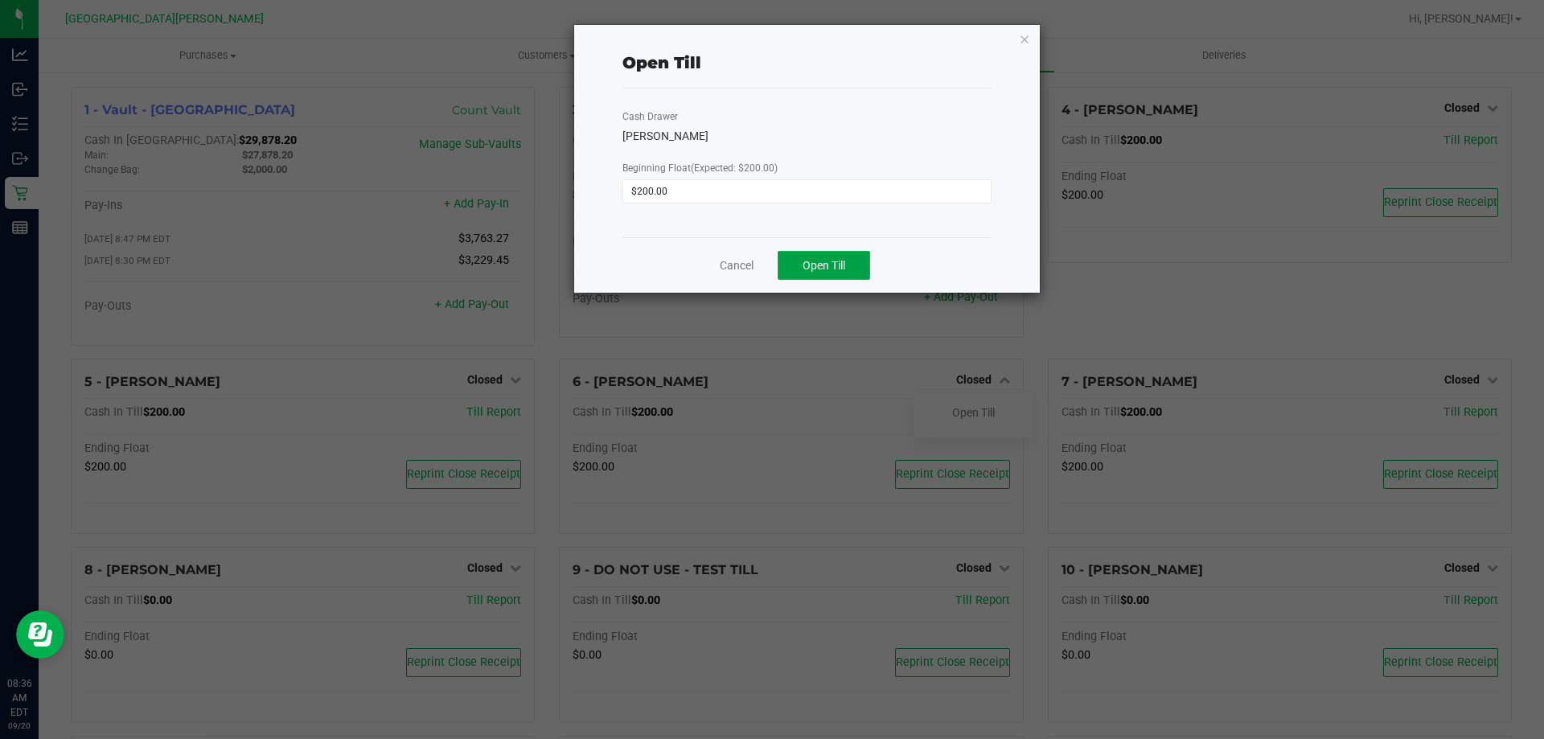
click at [825, 264] on span "Open Till" at bounding box center [824, 265] width 43 height 13
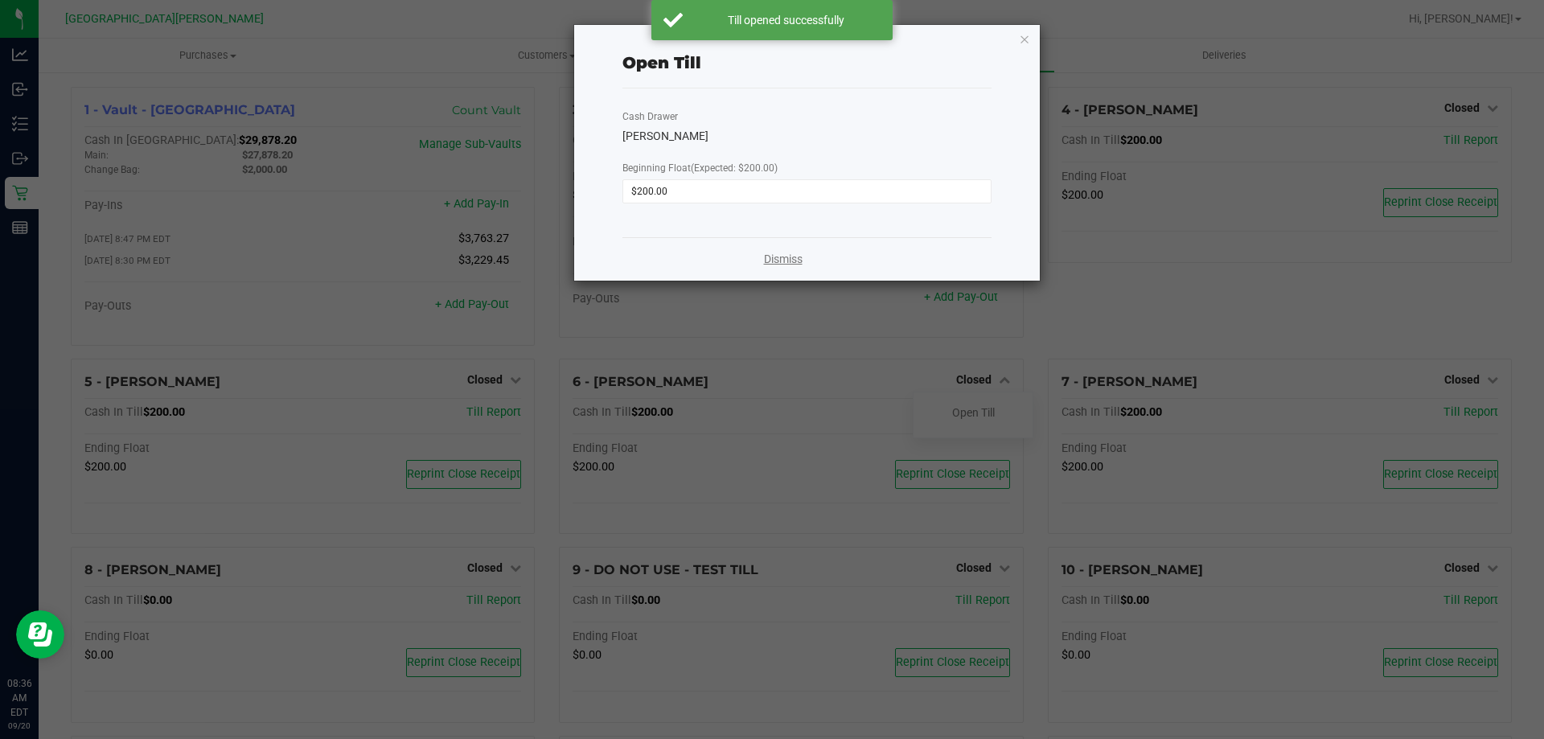
click at [766, 261] on link "Dismiss" at bounding box center [783, 259] width 39 height 17
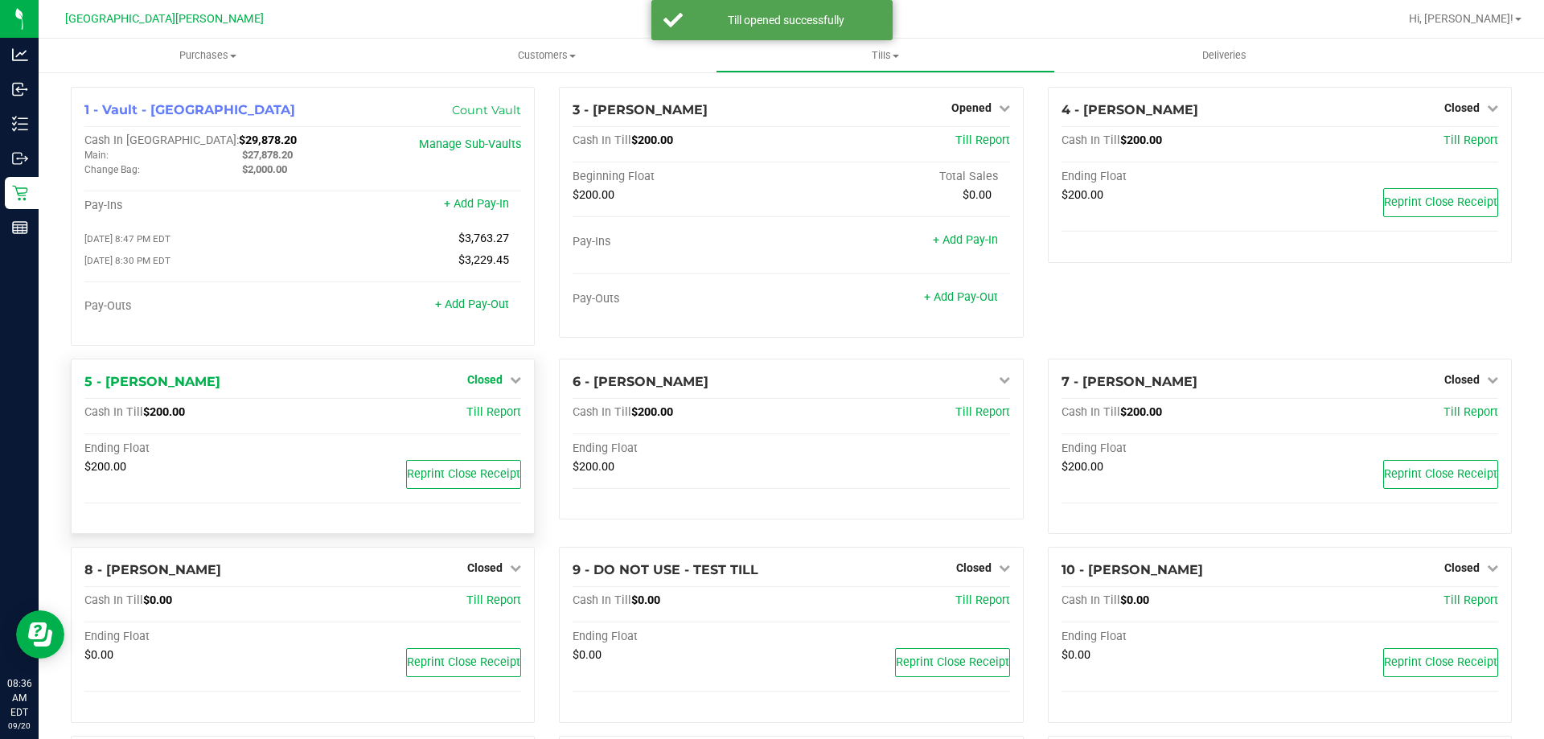
click at [483, 386] on span "Closed" at bounding box center [484, 379] width 35 height 13
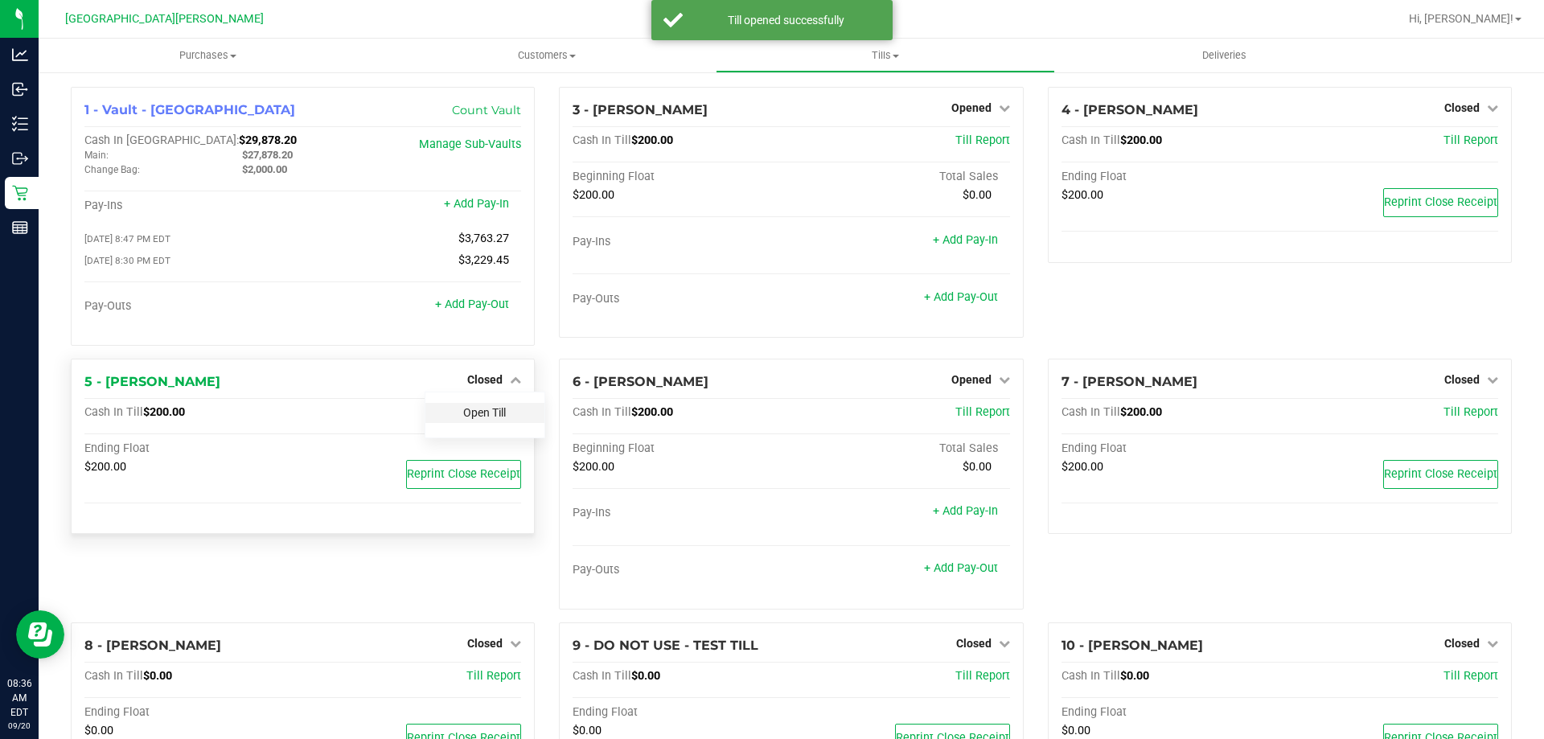
click at [476, 417] on link "Open Till" at bounding box center [484, 412] width 43 height 13
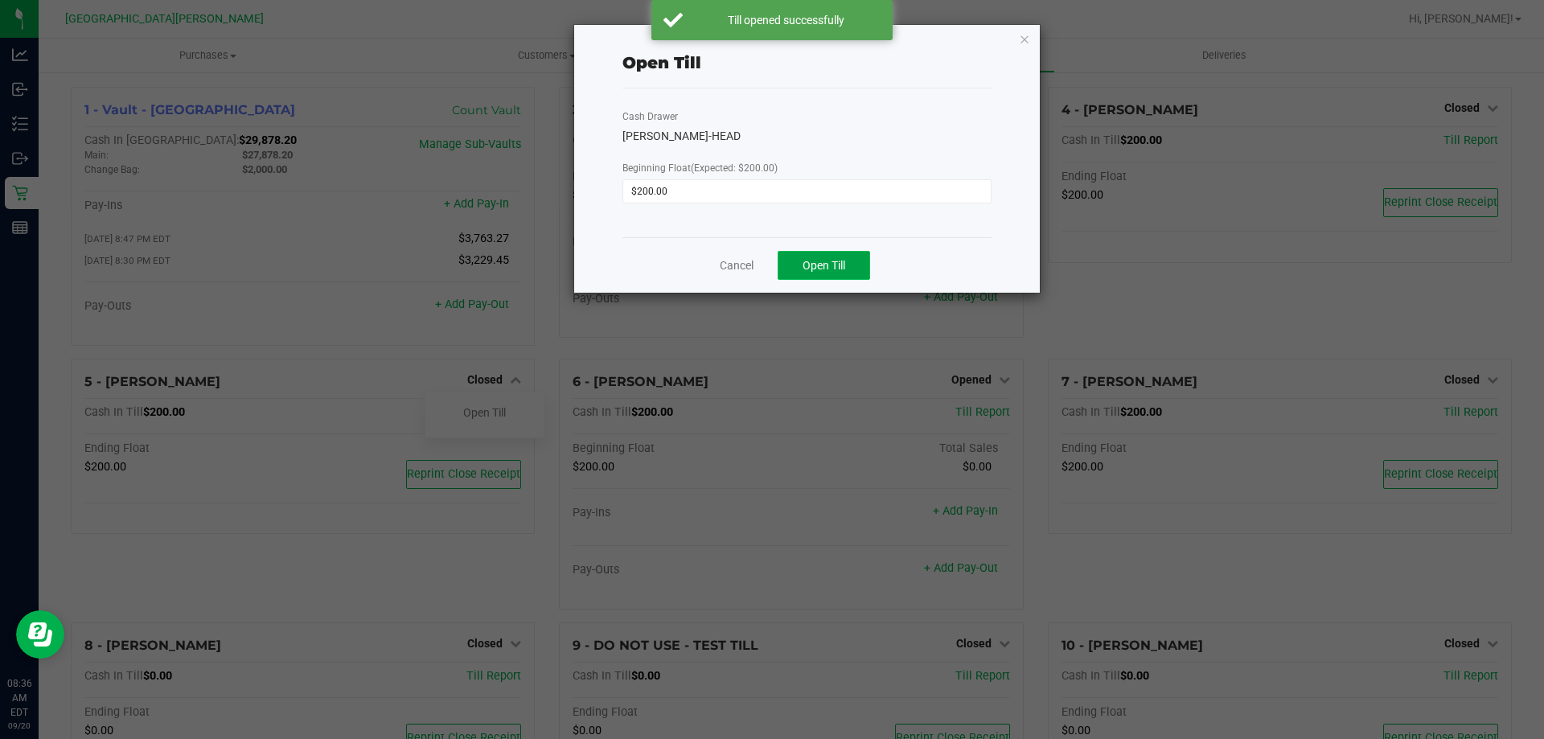
click at [820, 257] on button "Open Till" at bounding box center [824, 265] width 93 height 29
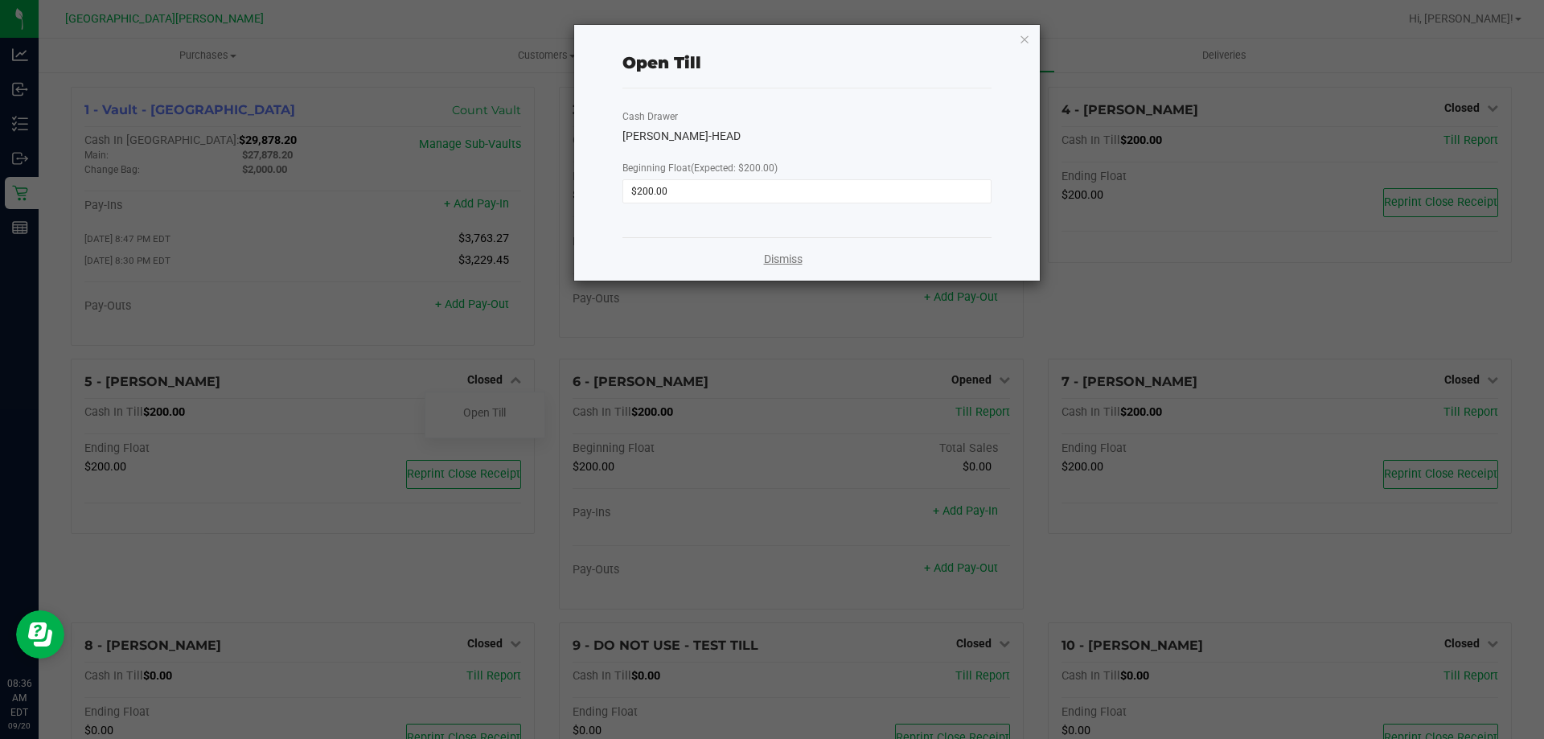
click at [771, 252] on link "Dismiss" at bounding box center [783, 259] width 39 height 17
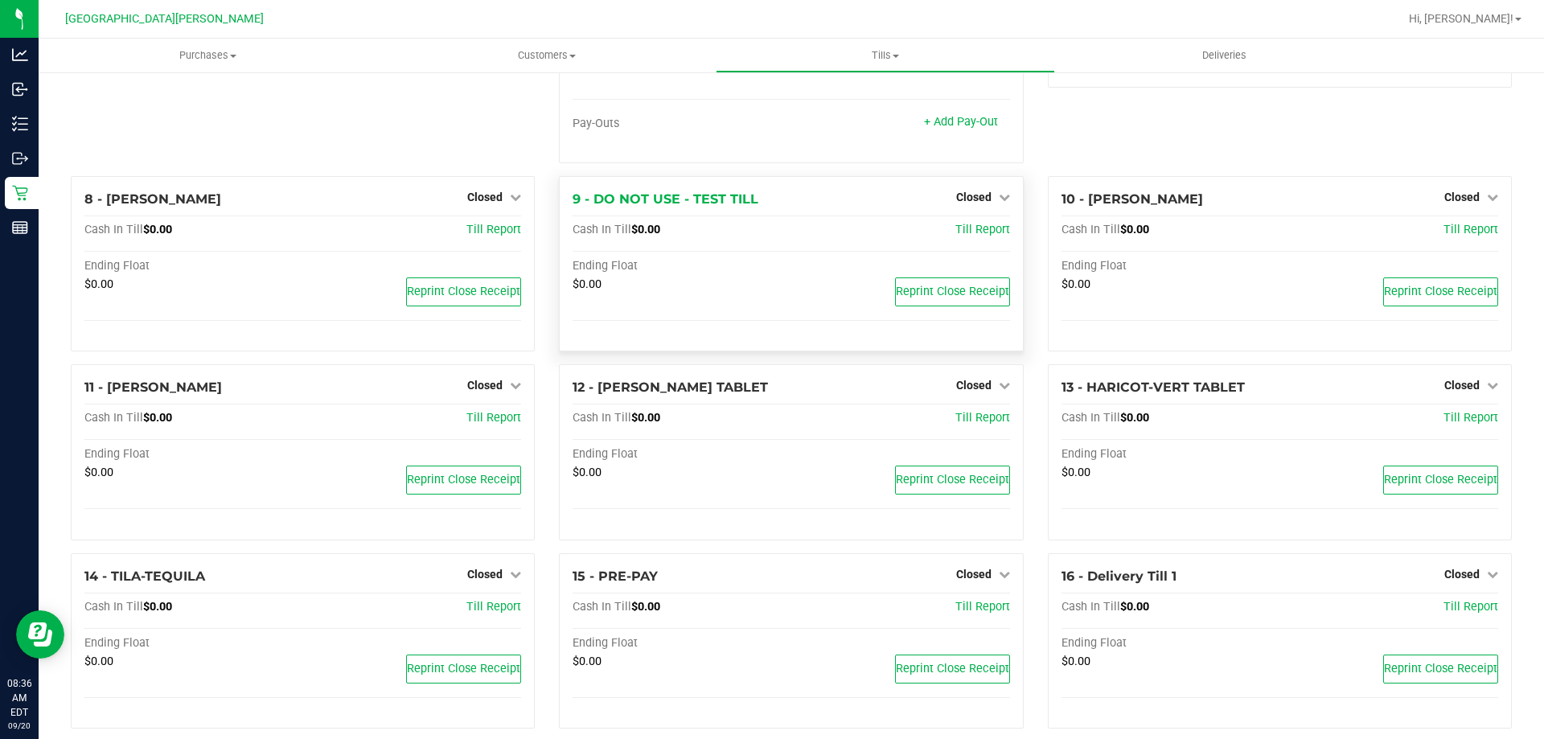
scroll to position [468, 0]
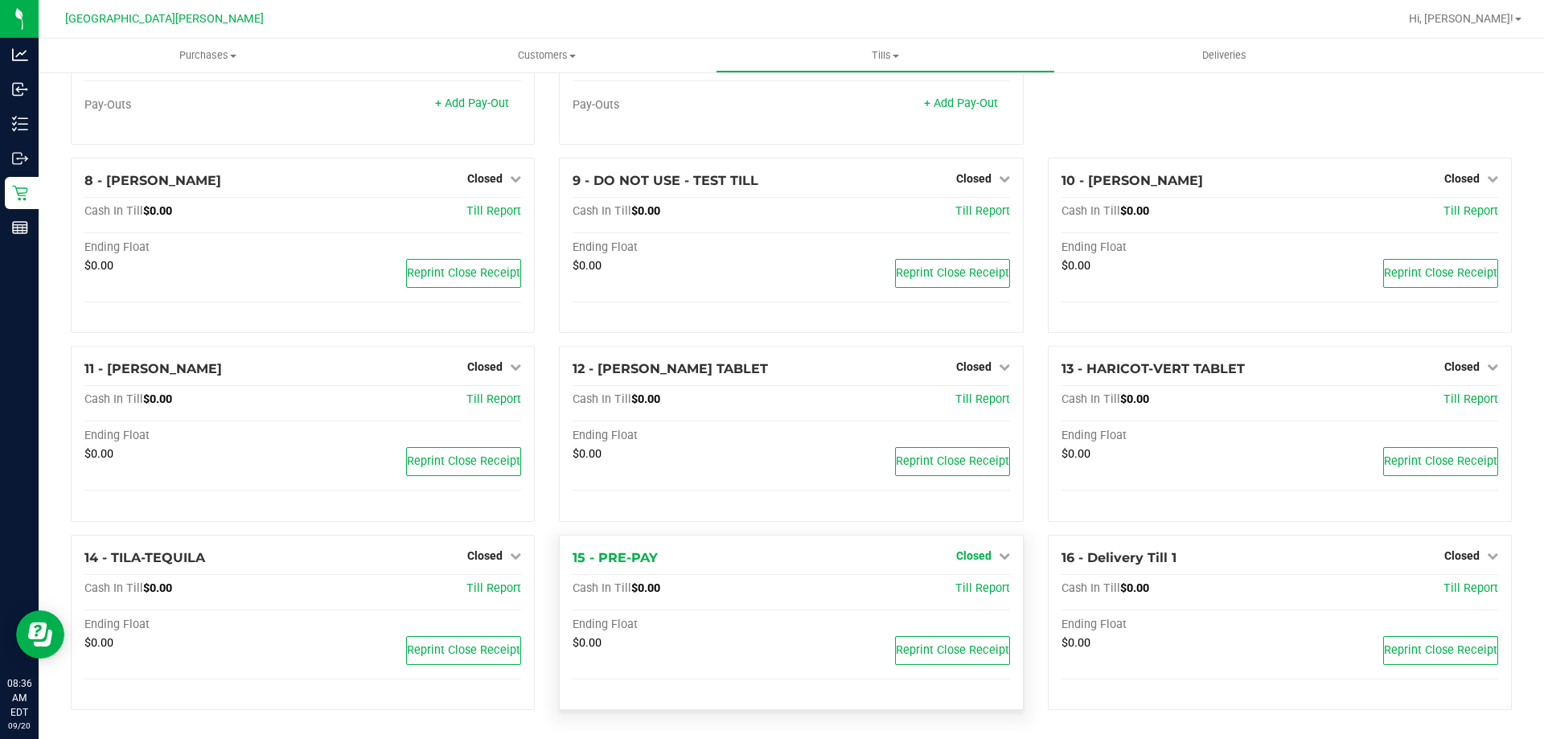
click at [960, 553] on span "Closed" at bounding box center [973, 555] width 35 height 13
click at [947, 602] on div at bounding box center [973, 601] width 119 height 4
click at [952, 590] on link "Open Till" at bounding box center [973, 588] width 43 height 13
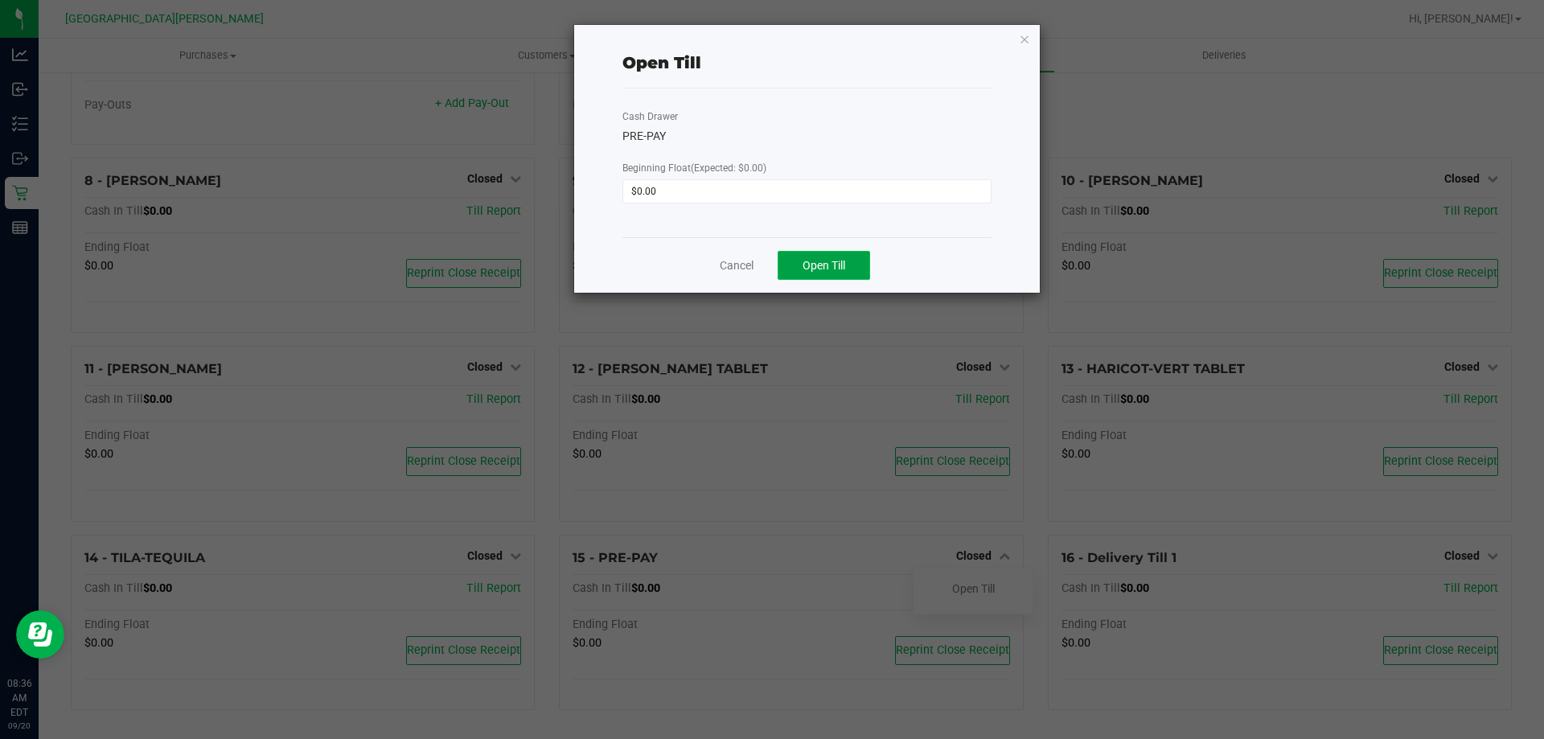
click at [817, 261] on span "Open Till" at bounding box center [824, 265] width 43 height 13
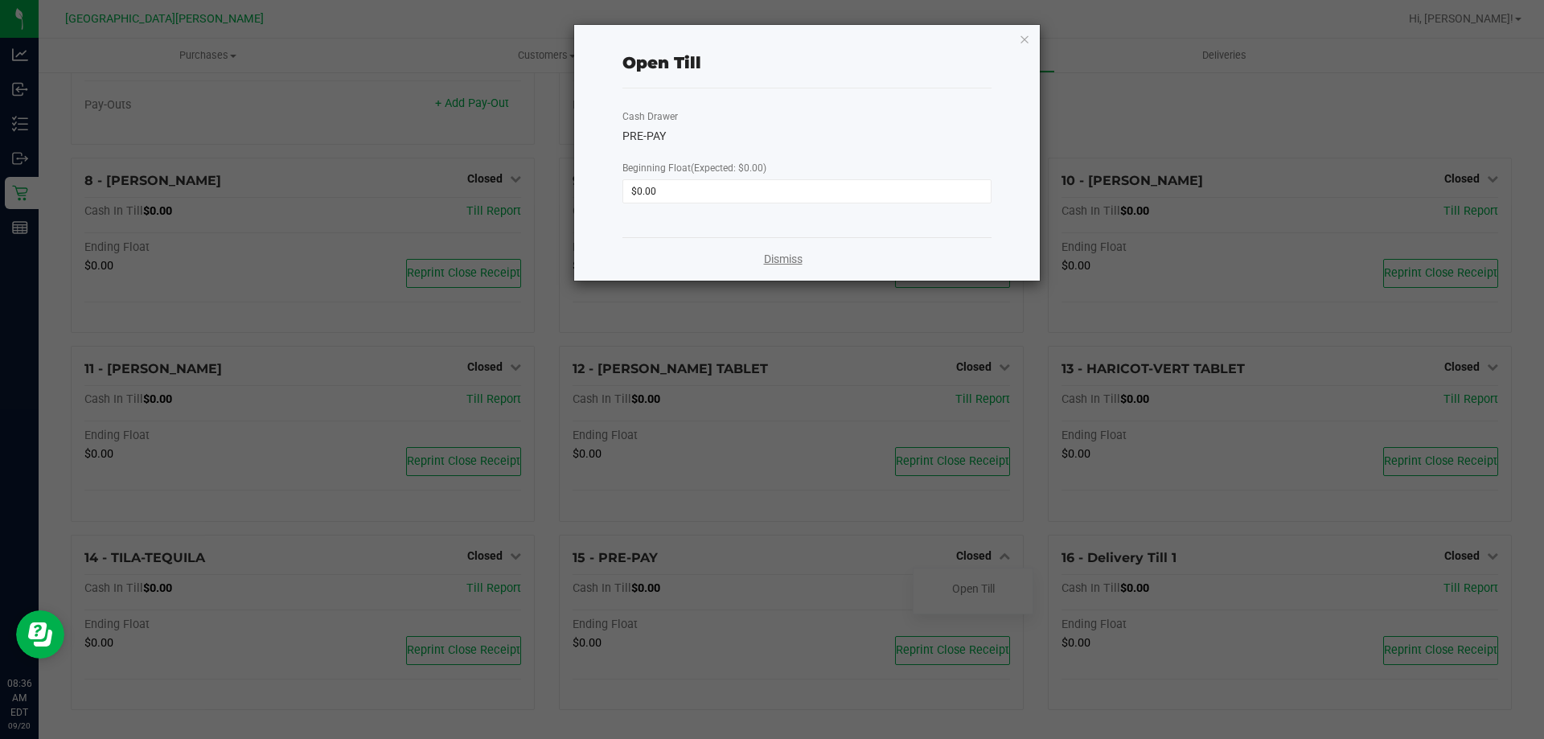
click at [775, 255] on link "Dismiss" at bounding box center [783, 259] width 39 height 17
